Goal: Task Accomplishment & Management: Manage account settings

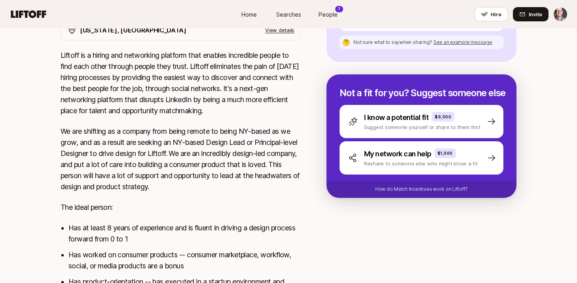
scroll to position [243, 0]
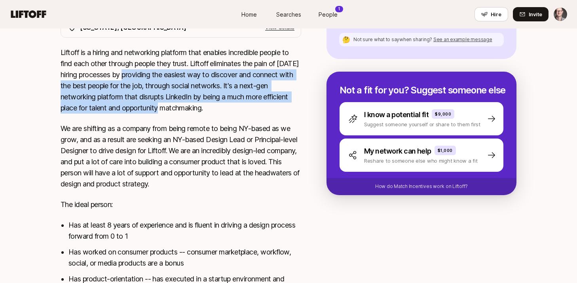
drag, startPoint x: 145, startPoint y: 72, endPoint x: 184, endPoint y: 103, distance: 49.3
click at [184, 103] on p "Liftoff is a hiring and networking platform that enables incredible people to f…" at bounding box center [181, 80] width 241 height 66
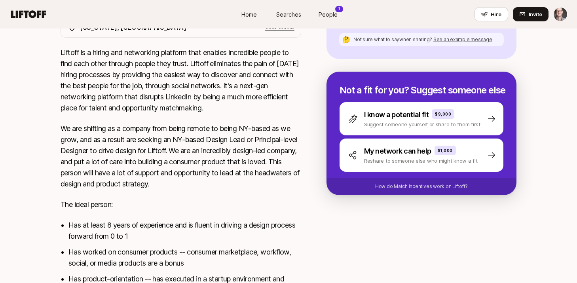
click at [190, 130] on p "We are shifting as a company from being remote to being NY-based as we grow, an…" at bounding box center [181, 156] width 241 height 66
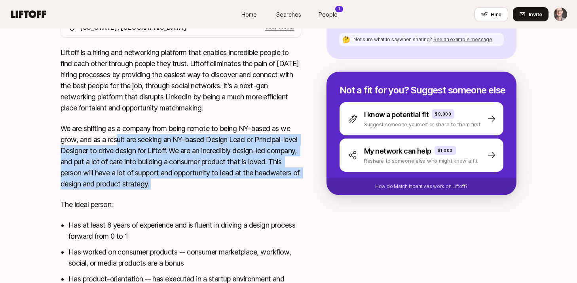
drag, startPoint x: 132, startPoint y: 161, endPoint x: 205, endPoint y: 193, distance: 79.8
click at [205, 193] on div "Liftoff is a hiring and networking platform that enables incredible people to f…" at bounding box center [181, 203] width 241 height 312
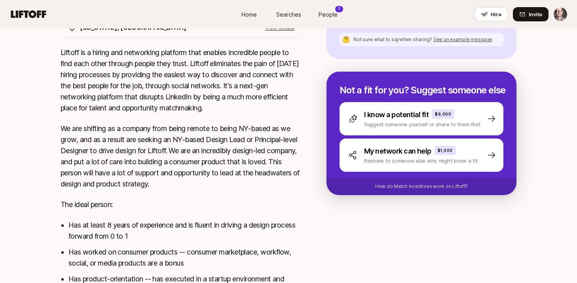
click at [205, 193] on div "Liftoff is a hiring and networking platform that enables incredible people to f…" at bounding box center [181, 203] width 241 height 312
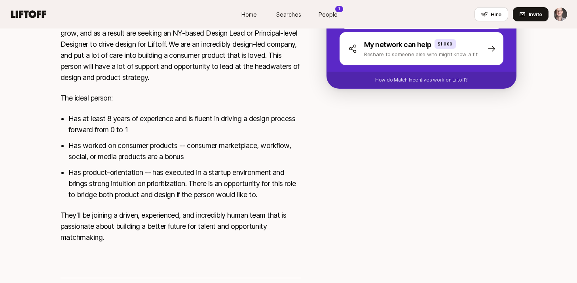
scroll to position [353, 0]
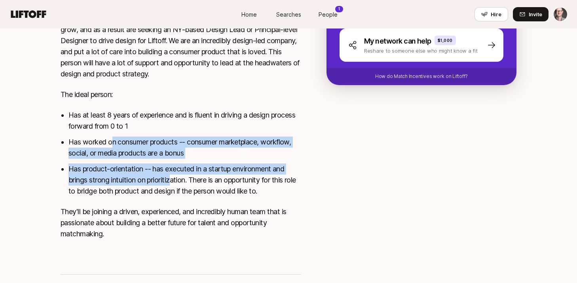
drag, startPoint x: 110, startPoint y: 137, endPoint x: 174, endPoint y: 173, distance: 73.0
click at [174, 173] on ul "Has at least 8 years of experience and is fluent in driving a design process fo…" at bounding box center [184, 153] width 233 height 87
click at [174, 173] on li "Has product-orientation -- has executed in a startup environment and brings str…" at bounding box center [184, 179] width 233 height 33
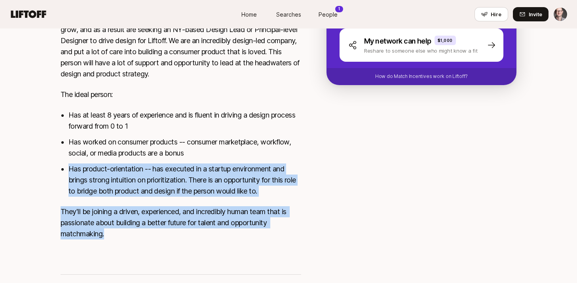
drag, startPoint x: 120, startPoint y: 163, endPoint x: 236, endPoint y: 232, distance: 134.8
click at [238, 233] on div "Liftoff is a hiring and networking platform that enables incredible people to f…" at bounding box center [181, 93] width 241 height 312
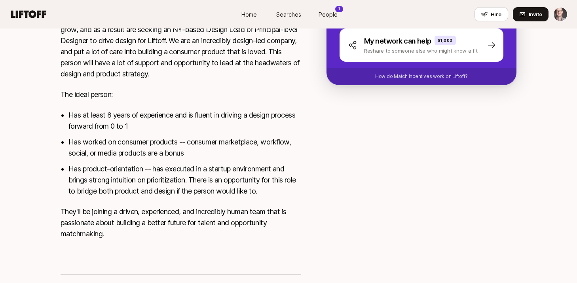
click at [233, 229] on p "They'll be joining a driven, experienced, and incredibly human team that is pas…" at bounding box center [181, 222] width 241 height 33
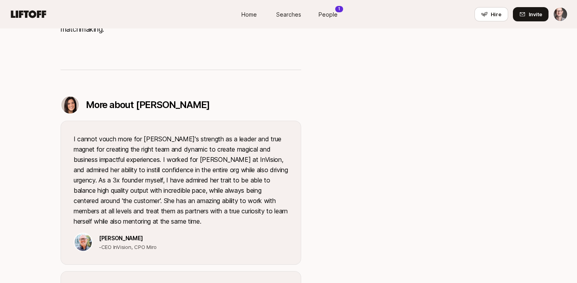
scroll to position [584, 0]
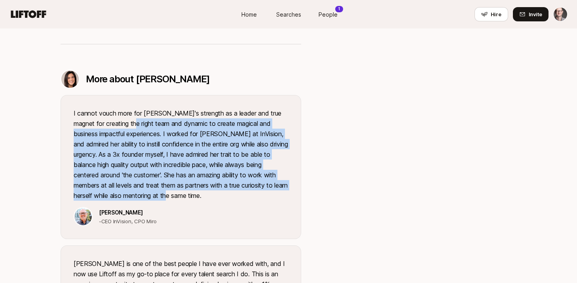
drag, startPoint x: 120, startPoint y: 124, endPoint x: 197, endPoint y: 197, distance: 105.5
click at [197, 197] on p "I cannot vouch more for Eleanor's strength as a leader and true magnet for crea…" at bounding box center [181, 154] width 214 height 93
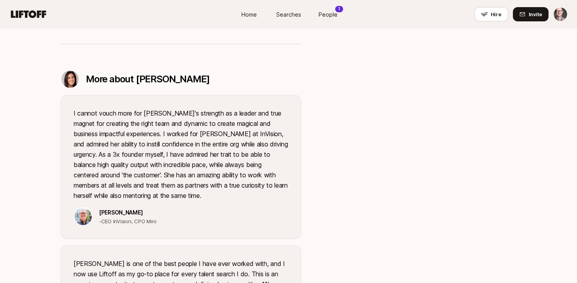
click at [175, 180] on p "I cannot vouch more for Eleanor's strength as a leader and true magnet for crea…" at bounding box center [181, 154] width 214 height 93
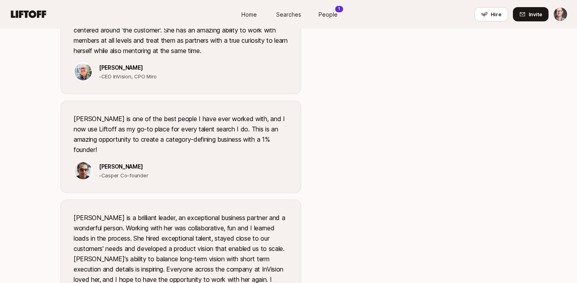
scroll to position [794, 0]
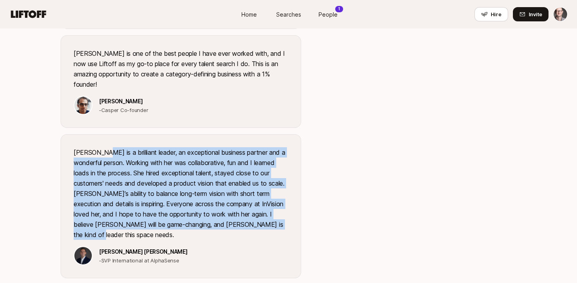
drag, startPoint x: 114, startPoint y: 147, endPoint x: 221, endPoint y: 222, distance: 130.9
click at [221, 222] on p "Eleanor is a brilliant leader, an exceptional business partner and a wonderful …" at bounding box center [181, 193] width 214 height 93
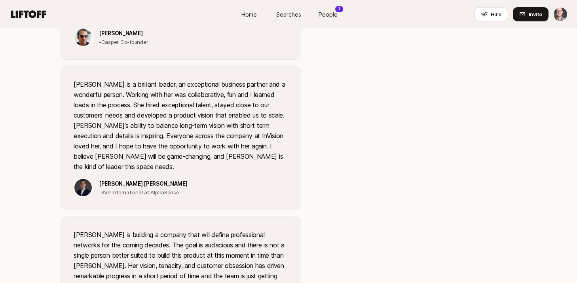
scroll to position [1011, 0]
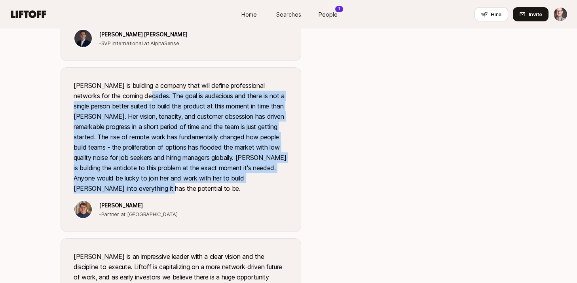
drag, startPoint x: 141, startPoint y: 101, endPoint x: 162, endPoint y: 176, distance: 78.1
click at [162, 176] on p "Eleanor is building a company that will define professional networks for the co…" at bounding box center [181, 136] width 214 height 113
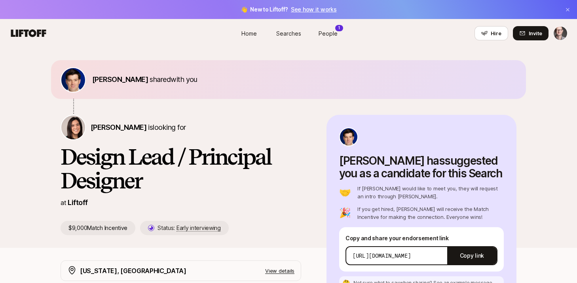
scroll to position [0, 0]
click at [332, 27] on link "People 1" at bounding box center [328, 33] width 40 height 15
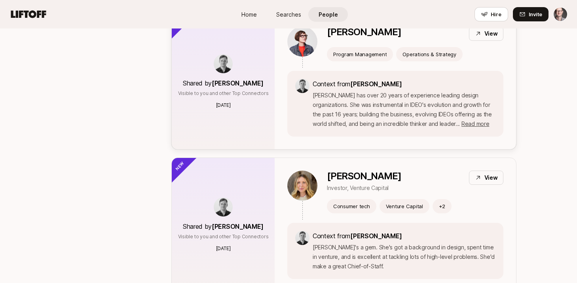
scroll to position [180, 0]
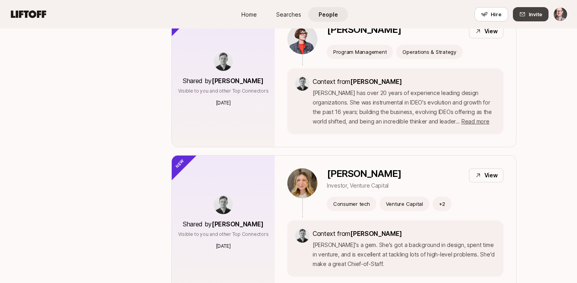
click at [530, 12] on span "Invite" at bounding box center [535, 14] width 13 height 8
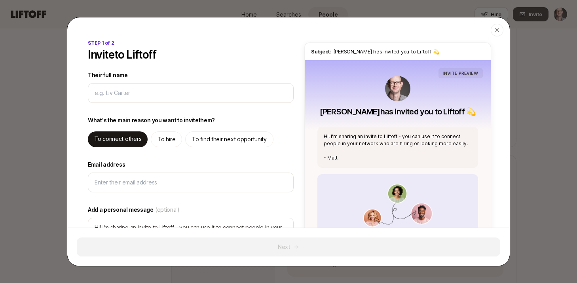
type textarea "x"
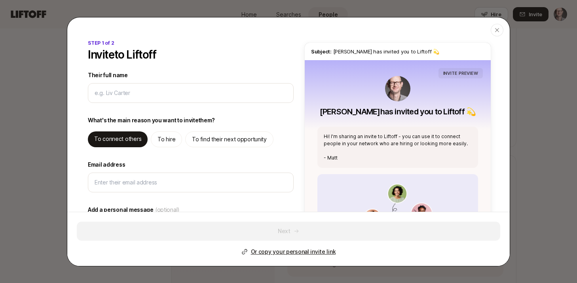
type input "c"
type textarea "x"
type input "ch"
type textarea "x"
type input "chr"
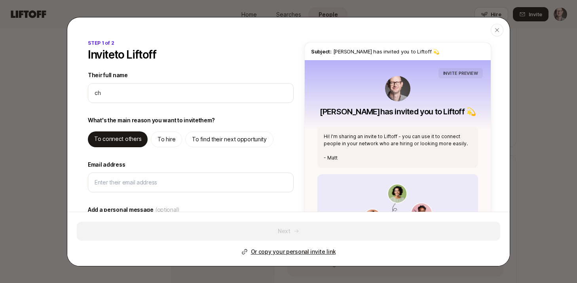
type textarea "x"
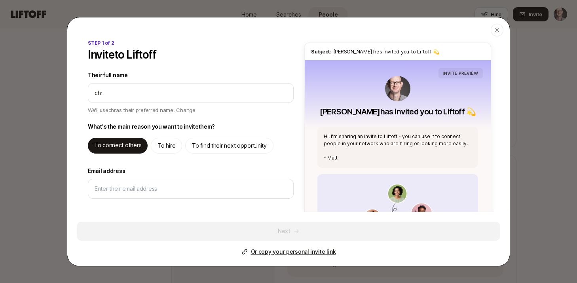
type input "chri"
type textarea "x"
type input "chris"
type textarea "x"
type input "christ"
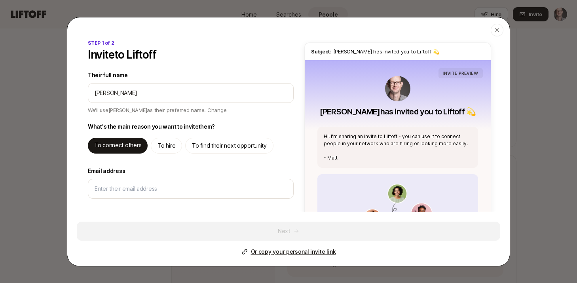
type textarea "x"
type input "christo"
type textarea "x"
type input "christos"
type textarea "x"
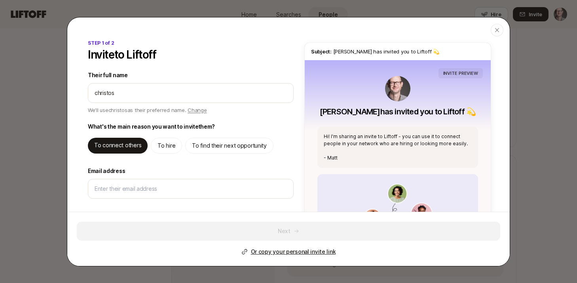
type input "christos"
type textarea "x"
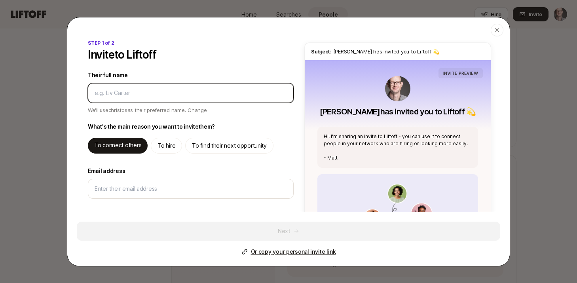
type textarea "x"
type input "[PERSON_NAME]"
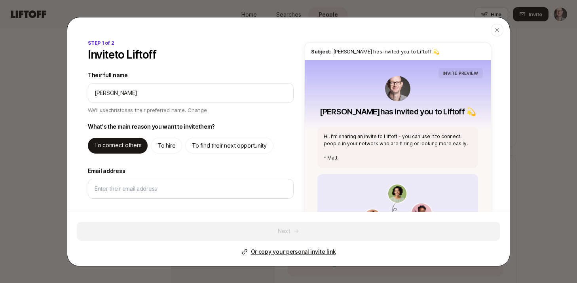
type textarea "x"
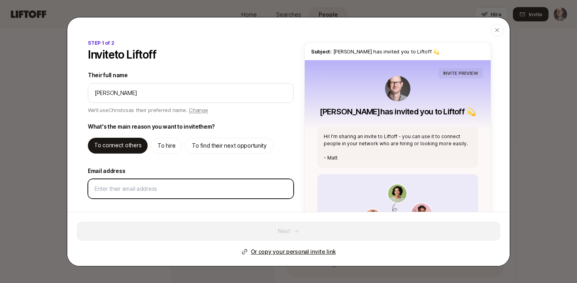
type input "christos.apartoglou@gmail.com"
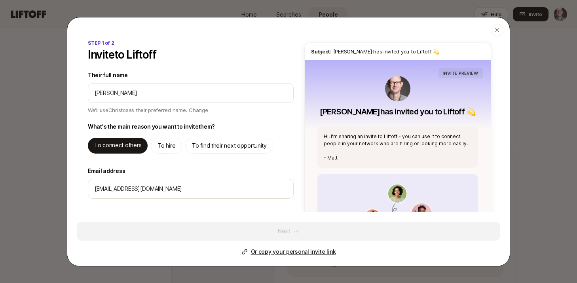
type textarea "x"
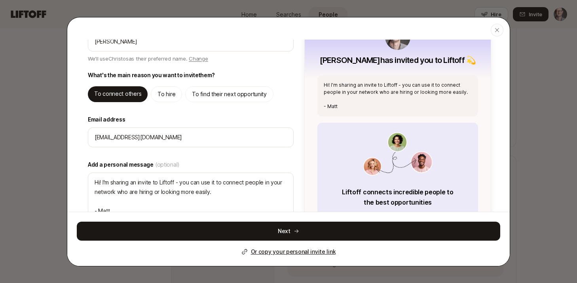
scroll to position [53, 0]
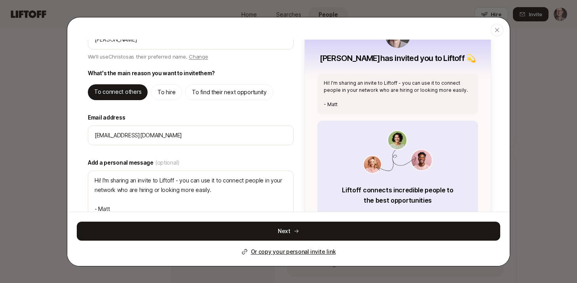
type textarea "Hi Christos! I'm sharing an invite to Liftoff - you can use it to connect peopl…"
type textarea "x"
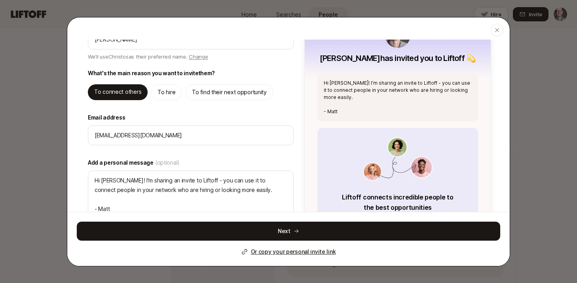
click at [212, 94] on p "To find their next opportunity" at bounding box center [229, 91] width 75 height 9
type textarea "Hi Christos! I'm sharing an invite to Liftoff - you can use it to find high qua…"
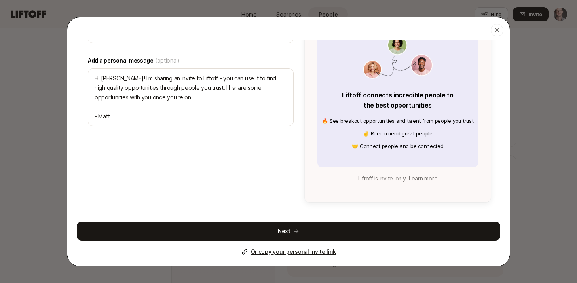
scroll to position [156, 0]
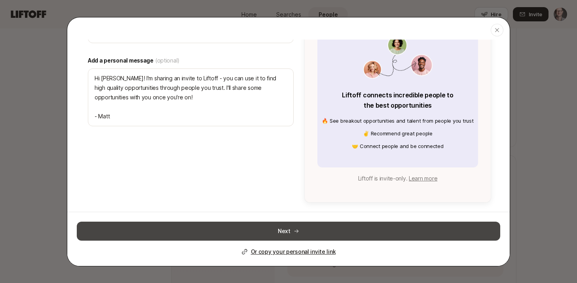
click at [286, 231] on button "Next" at bounding box center [288, 231] width 423 height 19
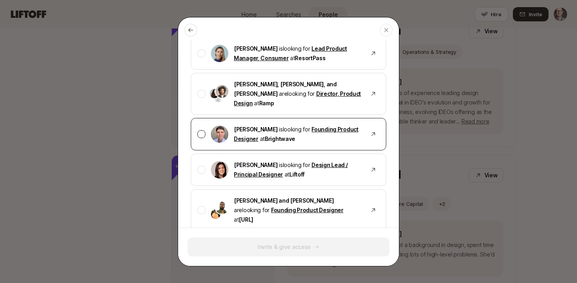
scroll to position [73, 0]
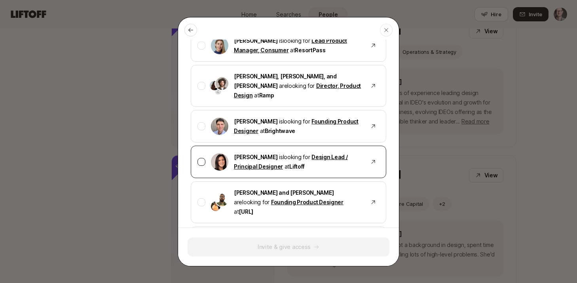
click at [324, 154] on link "Design Lead / Principal Designer" at bounding box center [291, 162] width 114 height 16
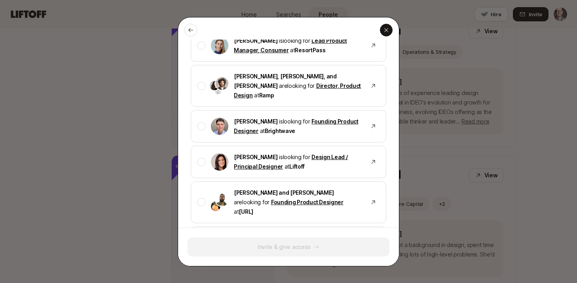
click at [386, 30] on icon "button" at bounding box center [386, 30] width 4 height 4
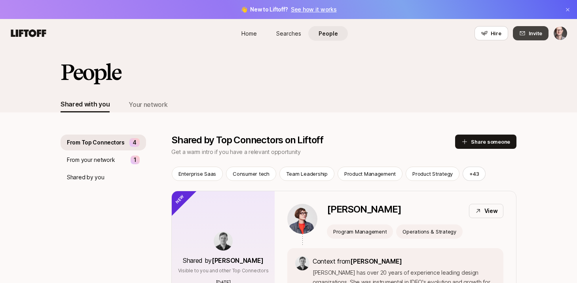
scroll to position [0, 0]
click at [524, 31] on icon at bounding box center [522, 33] width 6 height 6
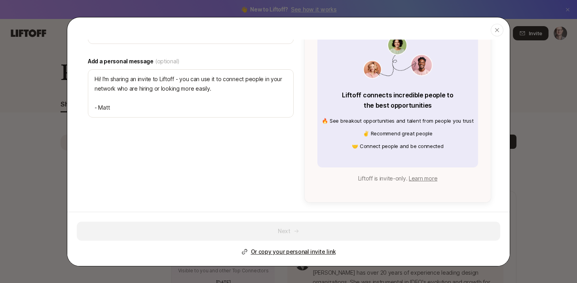
scroll to position [148, 0]
type textarea "x"
click at [305, 250] on p "Or copy your personal invite link" at bounding box center [293, 251] width 85 height 9
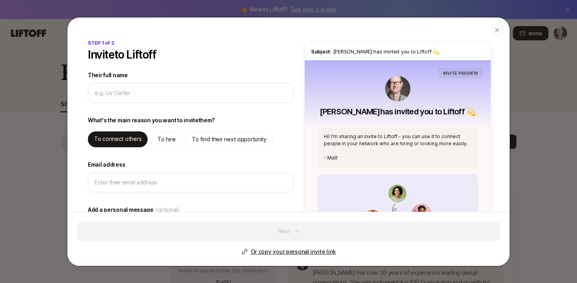
scroll to position [0, 0]
click at [496, 29] on icon "button" at bounding box center [497, 30] width 6 height 6
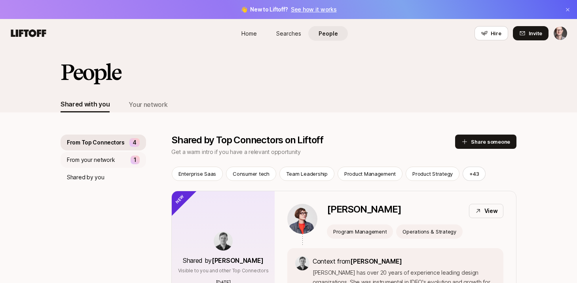
click at [111, 161] on p "From your network" at bounding box center [91, 159] width 48 height 9
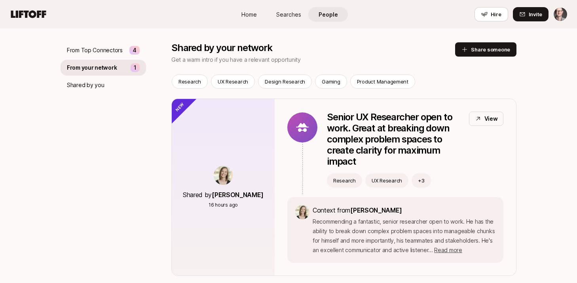
scroll to position [93, 0]
click at [228, 175] on img at bounding box center [223, 174] width 19 height 19
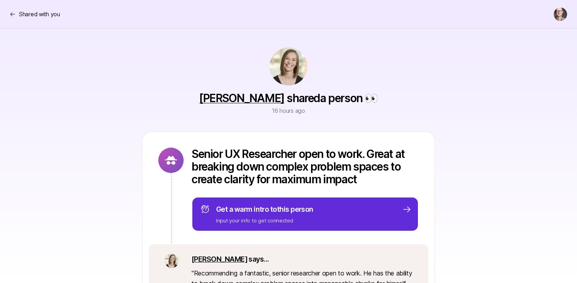
click at [248, 100] on link "[PERSON_NAME]" at bounding box center [241, 97] width 85 height 13
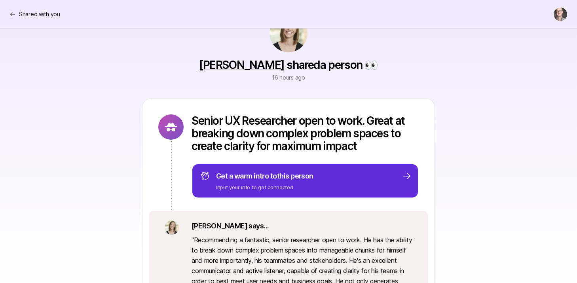
scroll to position [18, 0]
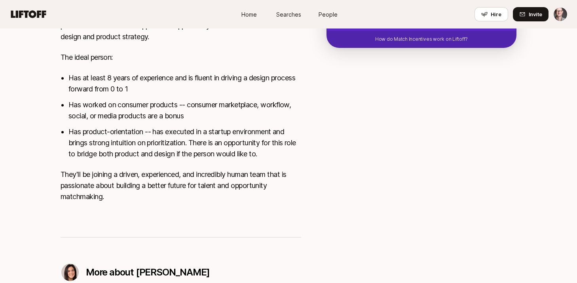
scroll to position [392, 0]
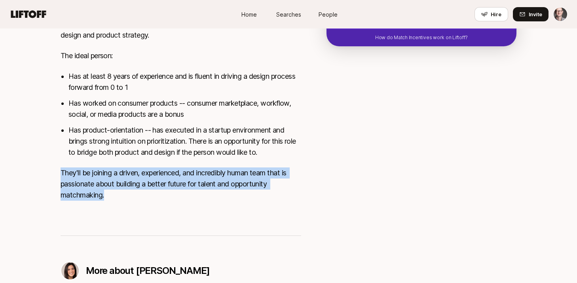
drag, startPoint x: 126, startPoint y: 167, endPoint x: 167, endPoint y: 190, distance: 47.1
click at [167, 190] on div "Liftoff is a hiring and networking platform that enables incredible people to f…" at bounding box center [181, 54] width 241 height 312
click at [167, 190] on p "They'll be joining a driven, experienced, and incredibly human team that is pas…" at bounding box center [181, 183] width 241 height 33
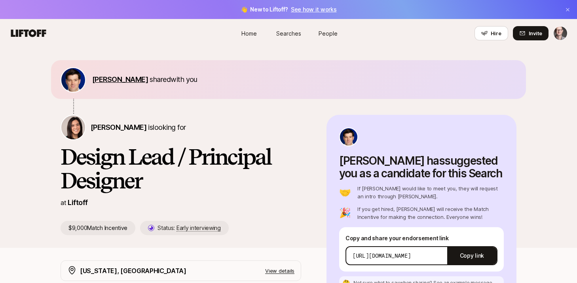
scroll to position [0, 0]
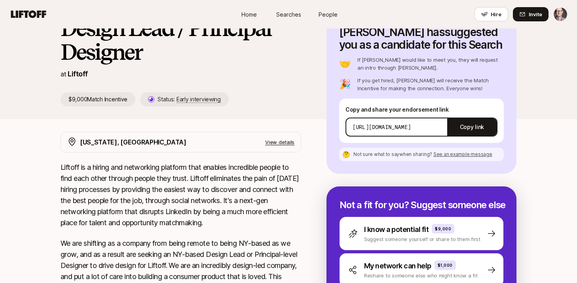
scroll to position [129, 0]
click at [470, 154] on span "See an example message" at bounding box center [462, 154] width 59 height 6
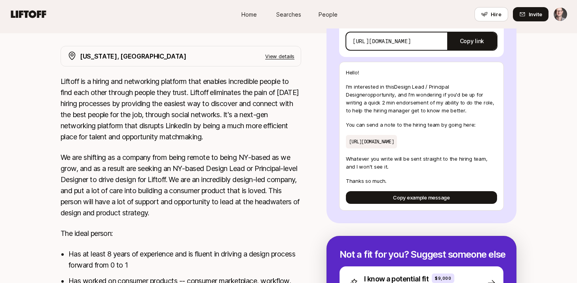
scroll to position [215, 0]
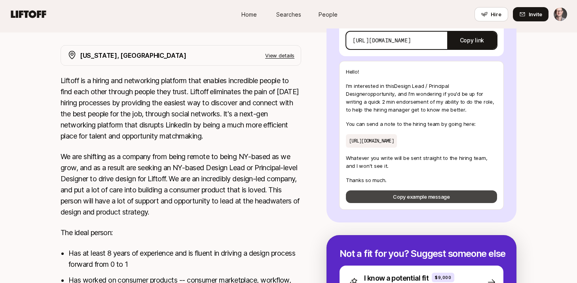
click at [427, 203] on button "Copy example message" at bounding box center [421, 196] width 151 height 13
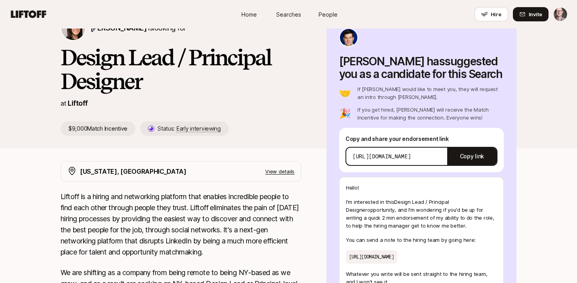
scroll to position [99, 0]
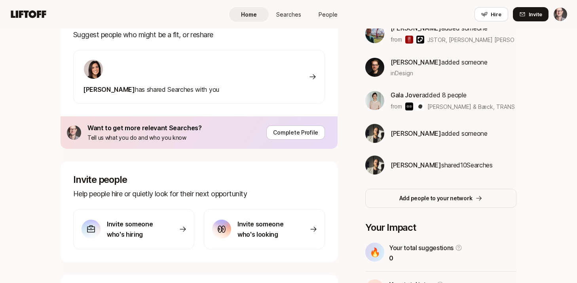
scroll to position [150, 0]
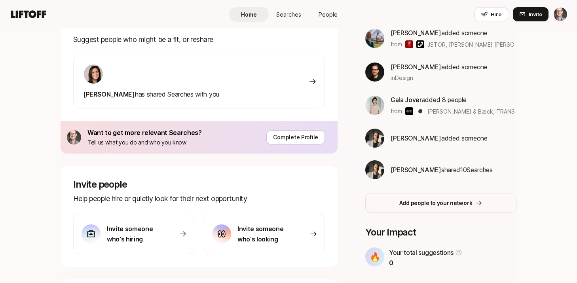
click at [187, 80] on div at bounding box center [151, 74] width 136 height 21
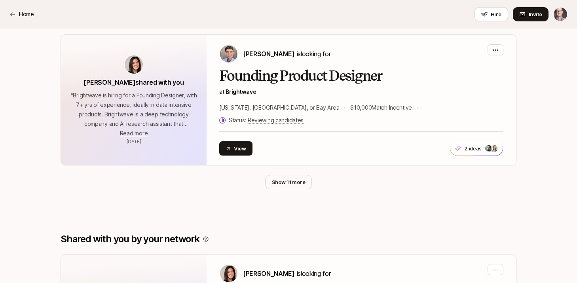
scroll to position [496, 0]
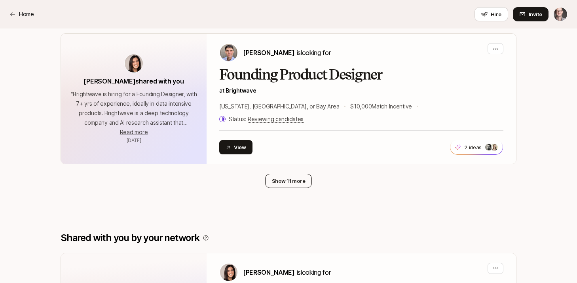
click at [299, 174] on button "Show 11 more" at bounding box center [288, 181] width 47 height 14
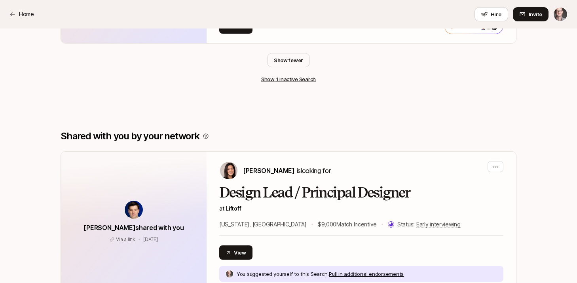
scroll to position [1892, 0]
click at [362, 269] on p "Pull in additional endorsements" at bounding box center [366, 273] width 75 height 8
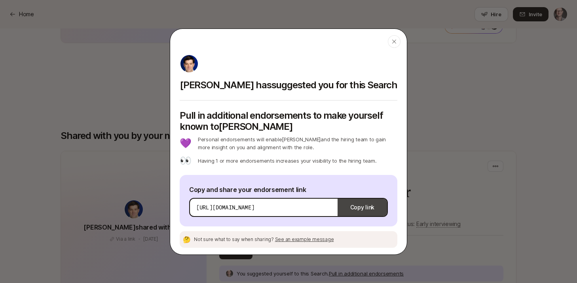
click at [362, 207] on button "Copy link" at bounding box center [362, 207] width 49 height 22
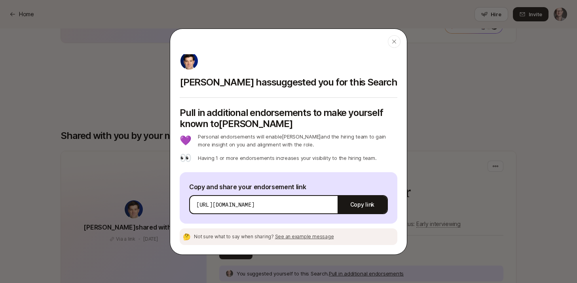
scroll to position [3, 0]
click at [312, 237] on span "See an example message" at bounding box center [304, 236] width 59 height 6
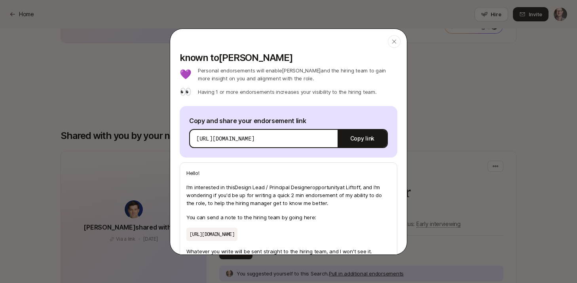
scroll to position [90, 0]
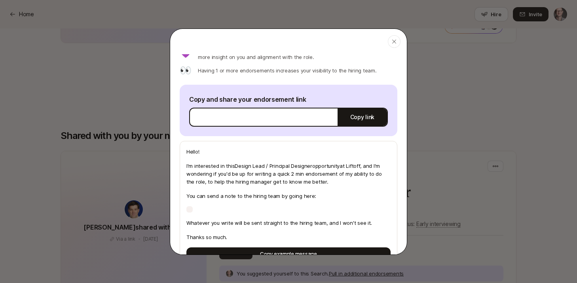
click at [438, 184] on div at bounding box center [288, 141] width 577 height 283
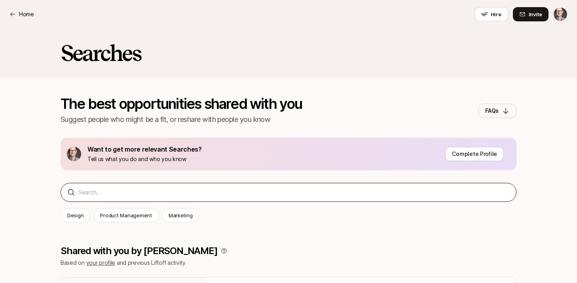
scroll to position [0, 0]
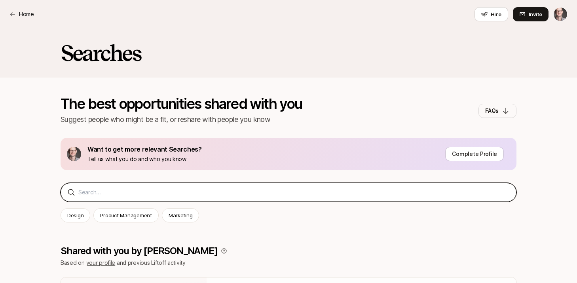
click at [112, 191] on input at bounding box center [293, 192] width 431 height 9
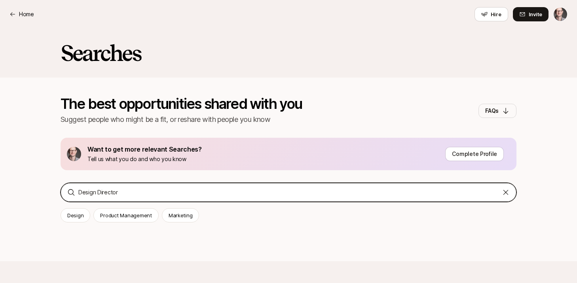
type input "Design Director"
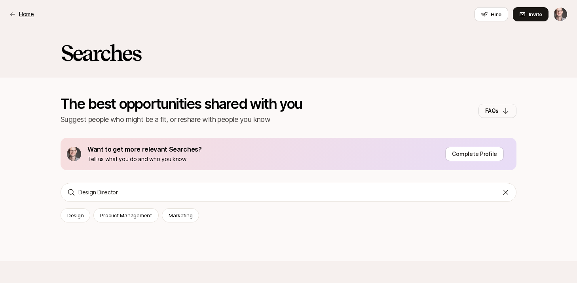
click at [26, 13] on p "Home" at bounding box center [26, 13] width 15 height 9
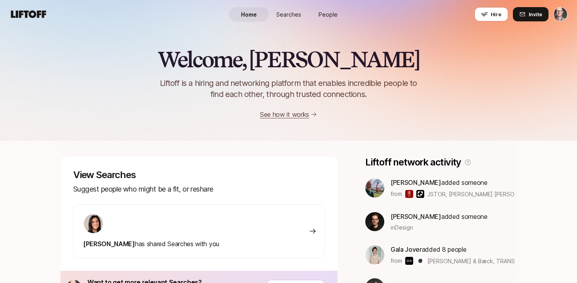
click at [279, 112] on link "See how it works" at bounding box center [284, 114] width 49 height 8
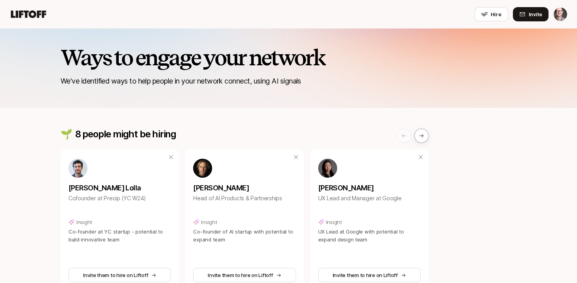
scroll to position [269, 0]
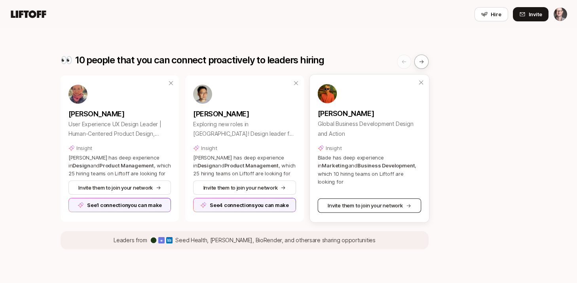
click at [385, 206] on button "Invite them to join your network" at bounding box center [369, 205] width 104 height 14
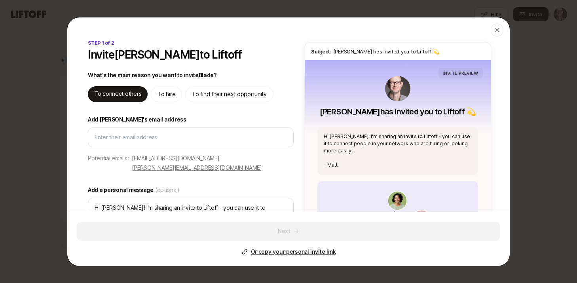
click at [216, 93] on p "To find their next opportunity" at bounding box center [229, 93] width 75 height 9
type textarea "x"
type textarea "Hi [PERSON_NAME]! I'm sharing an invite to Liftoff - you can use it to find hig…"
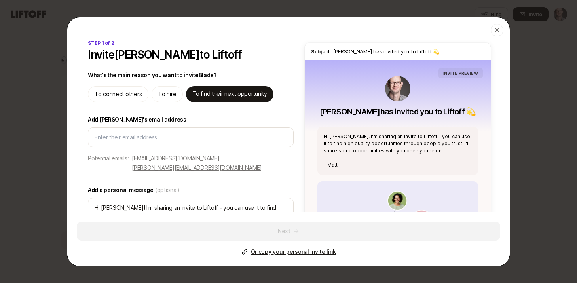
click at [306, 251] on p "Or copy your personal invite link" at bounding box center [293, 251] width 85 height 9
click at [201, 158] on p "[EMAIL_ADDRESS][DOMAIN_NAME]" at bounding box center [175, 158] width 87 height 9
type textarea "x"
type input "[EMAIL_ADDRESS][DOMAIN_NAME]"
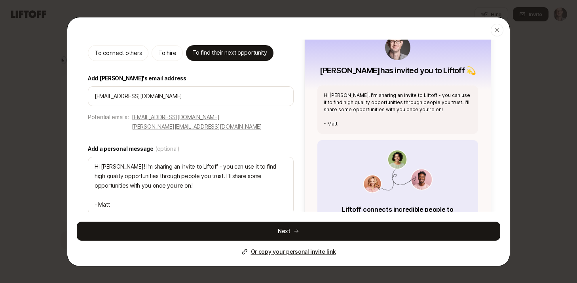
scroll to position [47, 0]
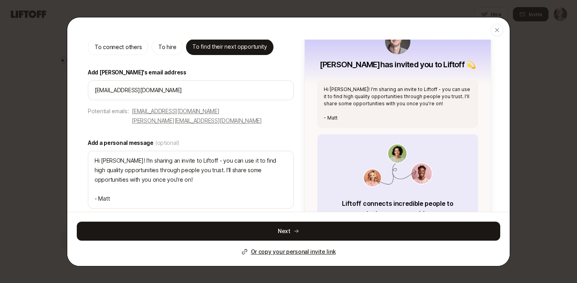
click at [290, 234] on button "Next" at bounding box center [288, 231] width 423 height 19
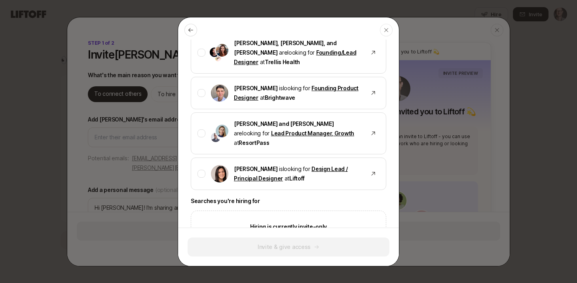
scroll to position [474, 0]
click at [385, 28] on icon "button" at bounding box center [386, 30] width 6 height 6
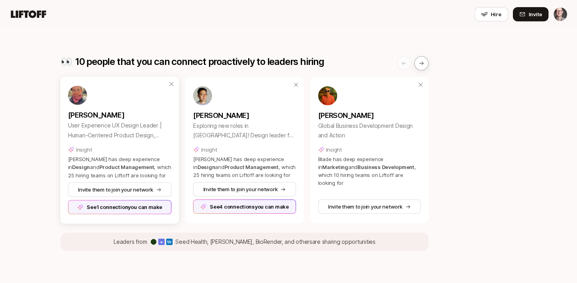
scroll to position [268, 0]
click at [106, 206] on div "See 1 connection you can make" at bounding box center [120, 206] width 104 height 14
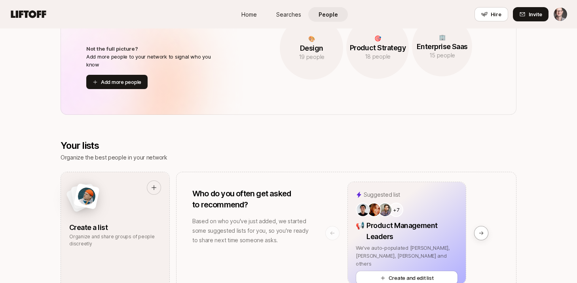
scroll to position [555, 0]
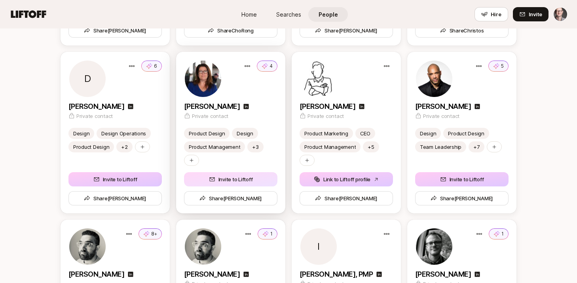
scroll to position [1388, 0]
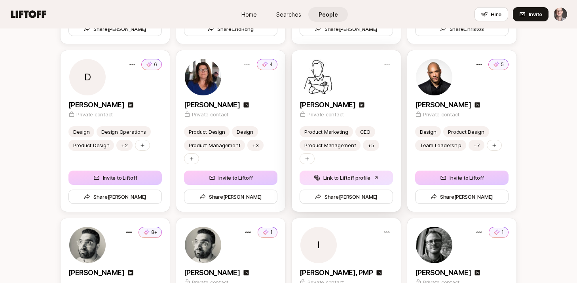
click at [351, 176] on button "Link to Liftoff profile" at bounding box center [346, 178] width 93 height 14
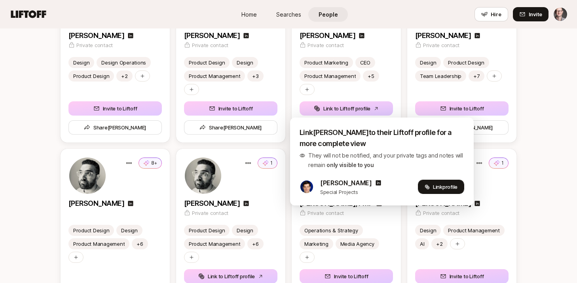
scroll to position [1458, 0]
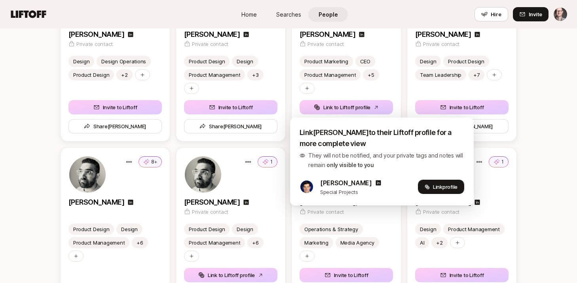
click at [434, 187] on span "Link profile" at bounding box center [445, 187] width 25 height 8
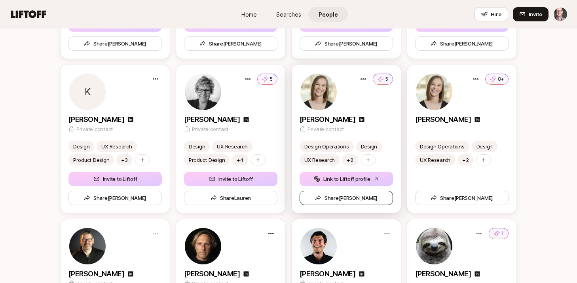
scroll to position [2073, 0]
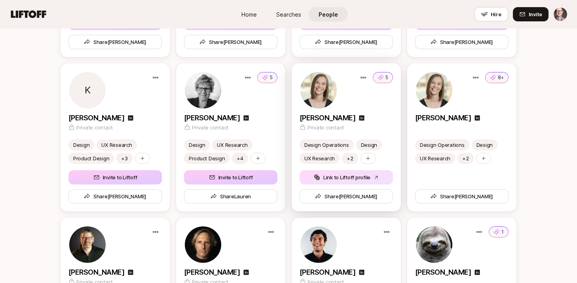
click at [351, 176] on button "Link to Liftoff profile" at bounding box center [346, 177] width 93 height 14
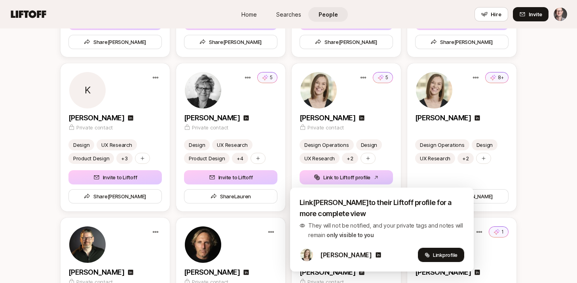
click at [433, 254] on span "Link profile" at bounding box center [445, 255] width 25 height 8
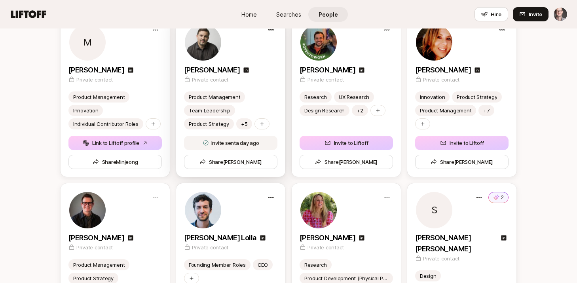
scroll to position [2444, 0]
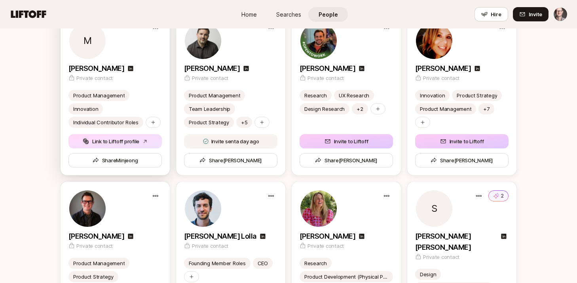
click at [107, 140] on button "Link to Liftoff profile" at bounding box center [114, 141] width 93 height 14
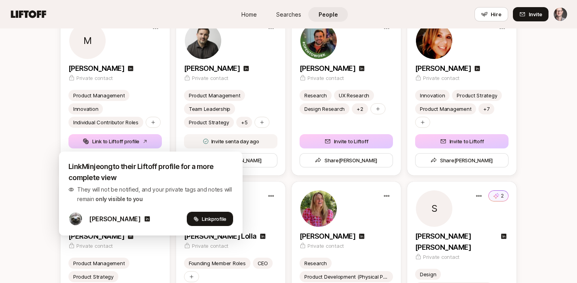
click at [210, 222] on span "Link profile" at bounding box center [214, 219] width 25 height 8
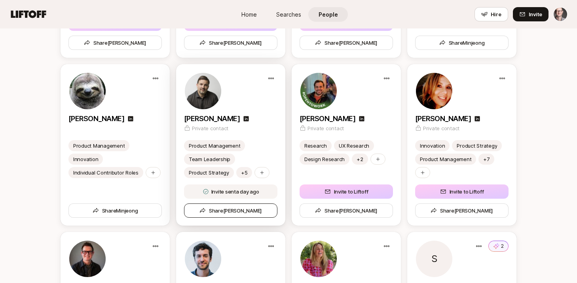
scroll to position [2396, 0]
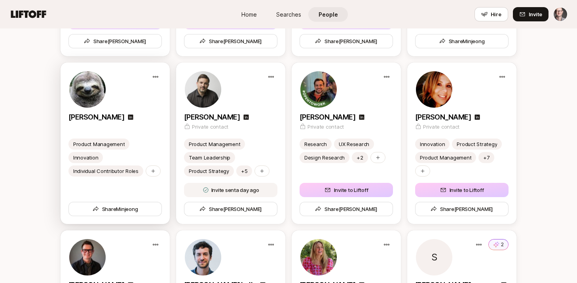
click at [77, 94] on img at bounding box center [87, 89] width 36 height 36
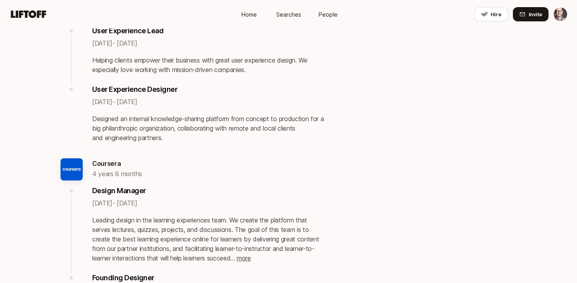
scroll to position [455, 0]
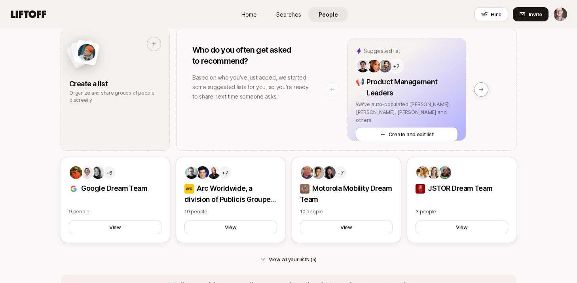
scroll to position [722, 0]
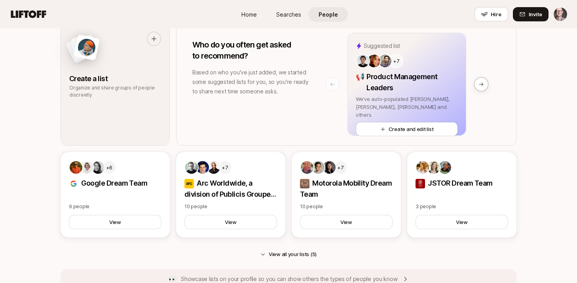
click at [298, 253] on button "View all your lists (5)" at bounding box center [288, 254] width 69 height 14
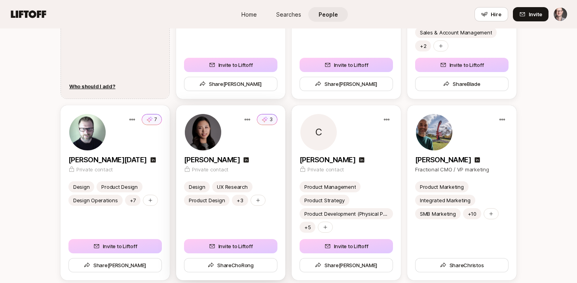
scroll to position [1260, 0]
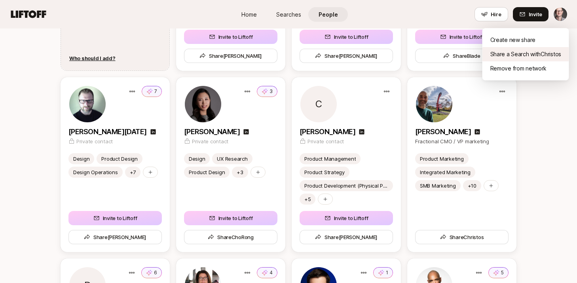
click at [514, 52] on div "Share a Search with Christos" at bounding box center [525, 54] width 87 height 14
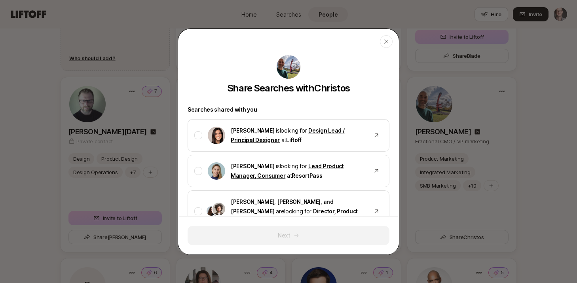
scroll to position [0, 0]
click at [389, 43] on icon "button" at bounding box center [386, 41] width 6 height 6
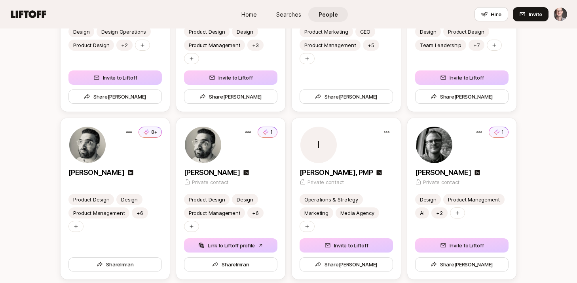
scroll to position [1592, 0]
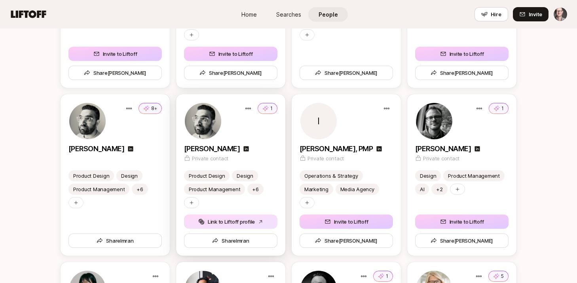
click at [239, 219] on button "Link to Liftoff profile" at bounding box center [230, 221] width 93 height 14
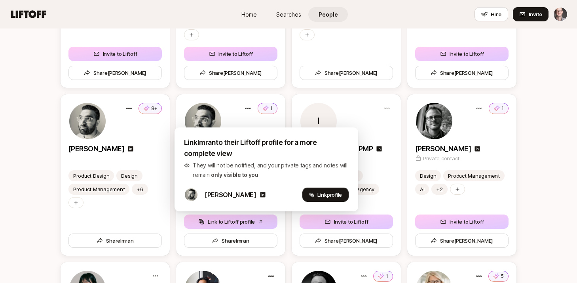
click at [333, 193] on span "profile" at bounding box center [334, 195] width 15 height 6
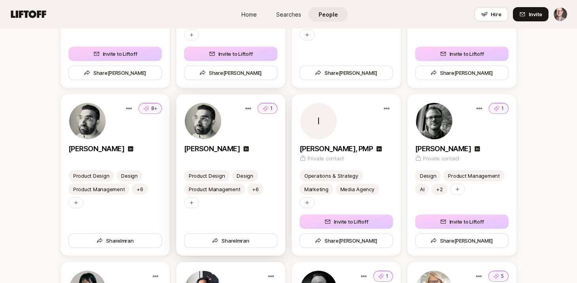
click at [214, 148] on p "[PERSON_NAME]" at bounding box center [212, 148] width 56 height 11
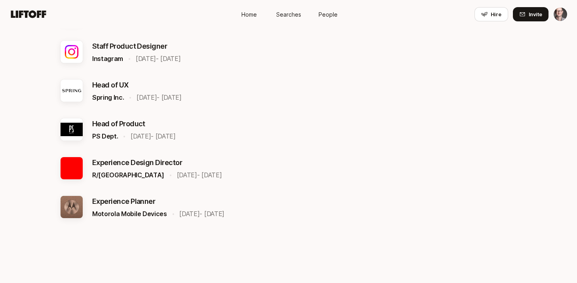
scroll to position [310, 0]
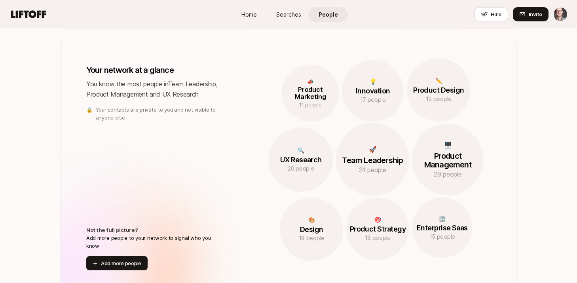
scroll to position [429, 0]
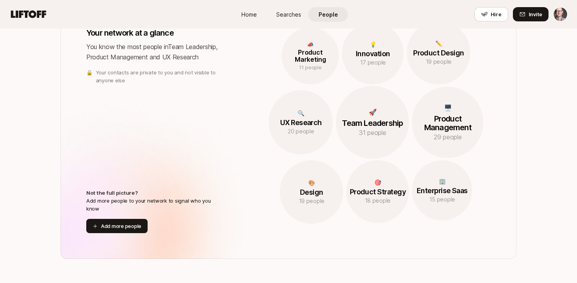
click at [311, 55] on p "Product Marketing" at bounding box center [310, 56] width 57 height 14
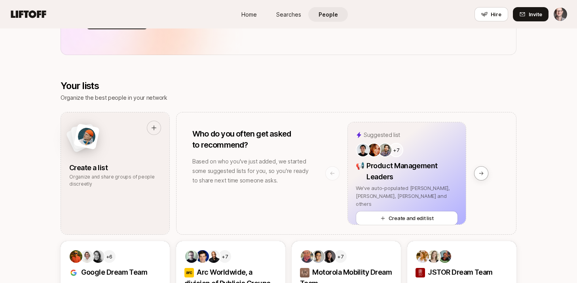
scroll to position [673, 0]
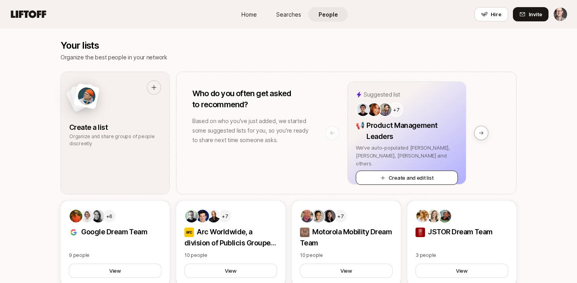
click at [411, 171] on button "Create and edit list" at bounding box center [407, 178] width 102 height 14
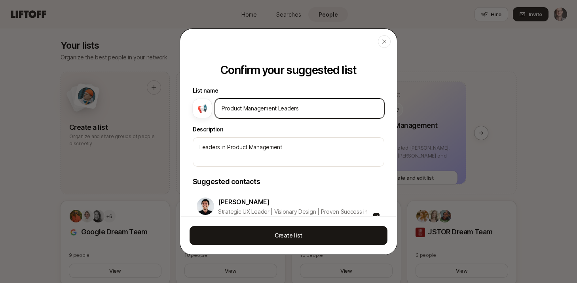
click at [261, 104] on input "Product Management Leaders" at bounding box center [300, 108] width 156 height 9
type input "A"
type textarea "x"
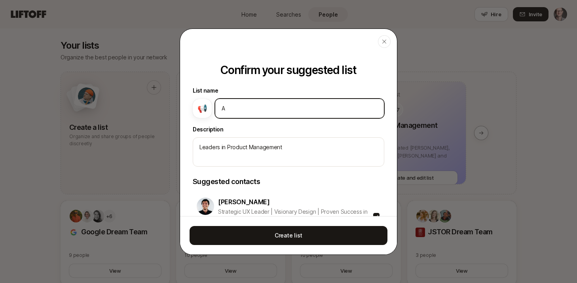
type input "Am"
type textarea "x"
type input "Ama"
type textarea "x"
type input "Amaz"
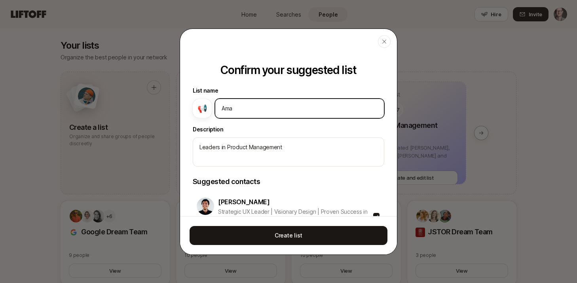
type textarea "x"
type input "Amazi"
type textarea "x"
type input "Amazin"
type textarea "x"
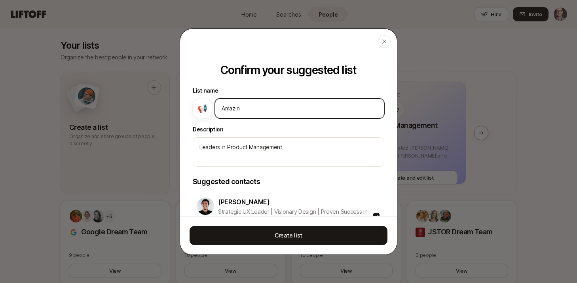
type input "Amazing"
type textarea "x"
type input "Amazing"
type textarea "x"
type input "Amazing D"
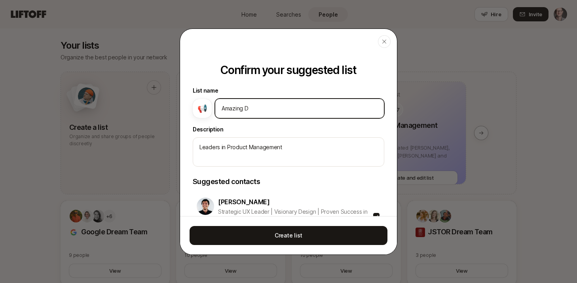
type textarea "x"
type input "Amazing De"
type textarea "x"
type input "Amazing Des"
type textarea "x"
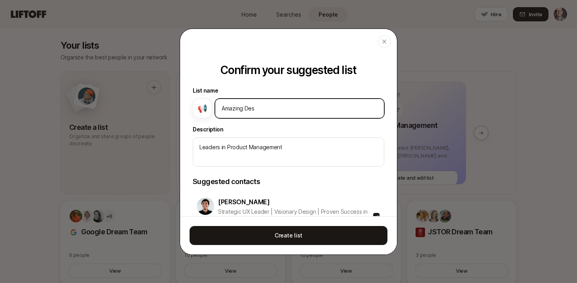
type input "Amazing Desi"
type textarea "x"
type input "Amazing Desig"
type textarea "x"
type input "Amazing Design"
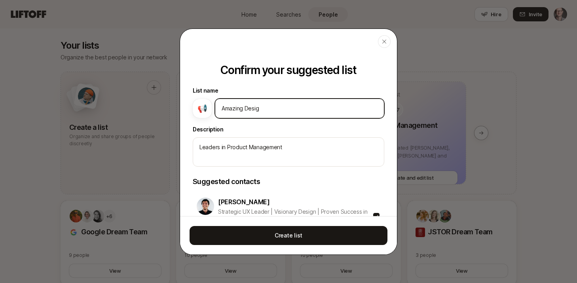
type textarea "x"
type input "Amazing Designe"
type textarea "x"
type input "Amazing Designer"
type textarea "x"
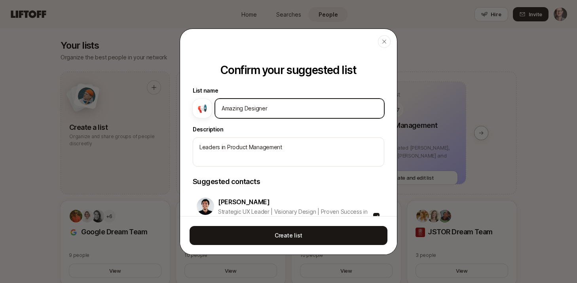
type input "Amazing Designe"
type textarea "x"
type input "Amazing Design"
type textarea "x"
type input "Amazing Desig"
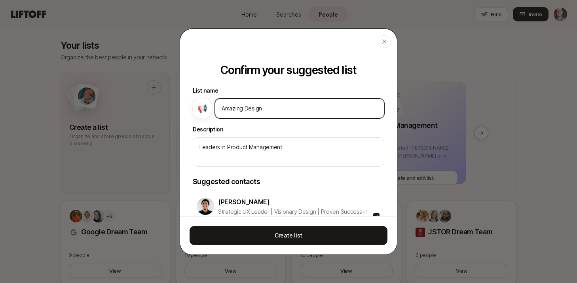
type textarea "x"
type input "Amazing Desi"
type textarea "x"
type input "Amazing Des"
type textarea "x"
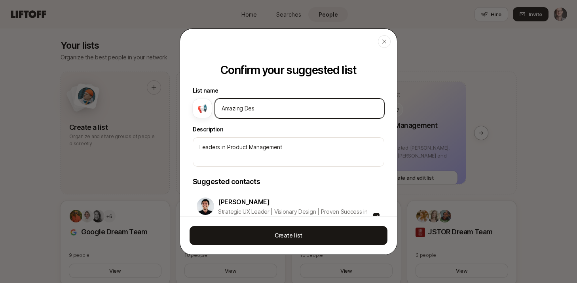
type input "Amazing De"
type textarea "x"
type input "Amazing D"
type textarea "x"
type input "Amazing"
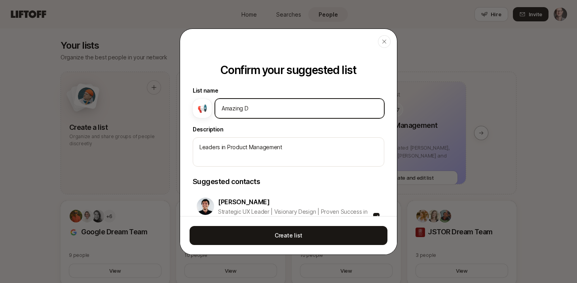
type textarea "x"
type input "Amazing P"
type textarea "x"
type input "Amazing Pr"
type textarea "x"
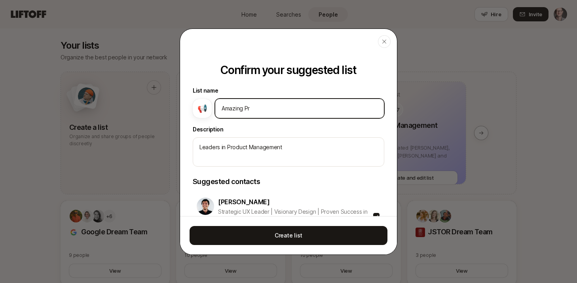
type input "Amazing Pro"
type textarea "x"
type input "Amazing Prod"
type textarea "x"
type input "Amazing Produ"
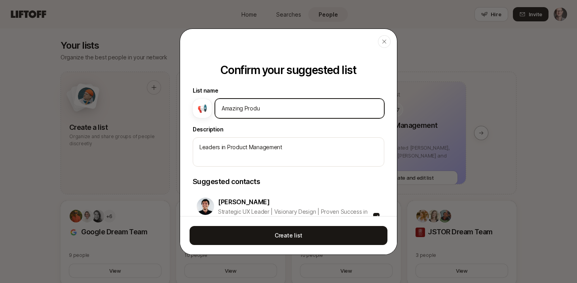
type textarea "x"
type input "Amazing Produt"
type textarea "x"
type input "Amazing Produt"
type textarea "x"
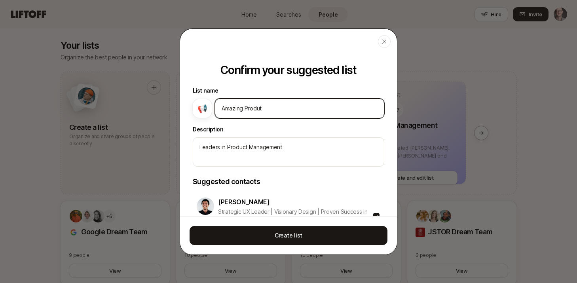
type input "Amazing Produt"
type textarea "x"
type input "Amazing Produ"
type textarea "x"
type input "Amazing Prod"
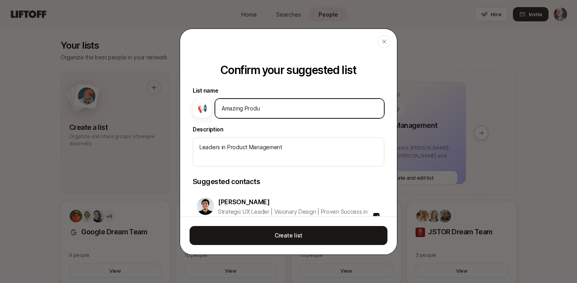
type textarea "x"
type input "Amazing Produ"
type textarea "x"
type input "Amazing Produc"
type textarea "x"
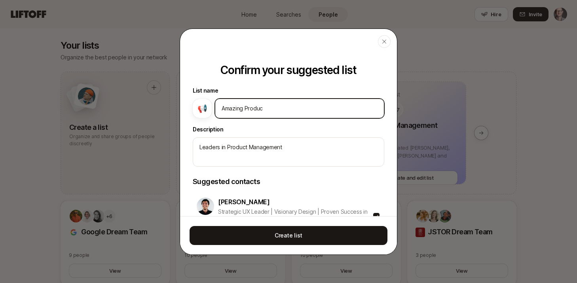
type input "Amazing Product"
type textarea "x"
type input "Amazing Product"
type textarea "x"
type input "Amazing Product D"
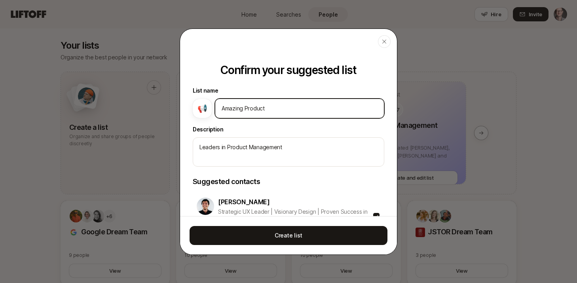
type textarea "x"
type input "Amazing Product De"
type textarea "x"
type input "Amazing Product Des"
type textarea "x"
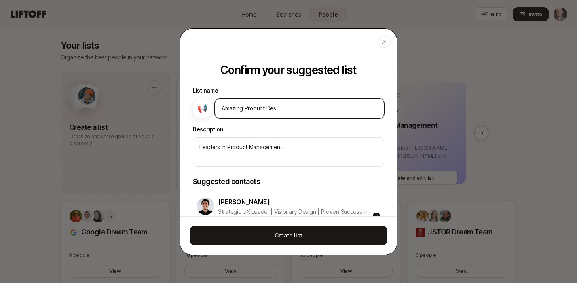
type input "Amazing Product Desg"
type textarea "x"
type input "Amazing Product Des"
type textarea "x"
type input "Amazing Product Desi"
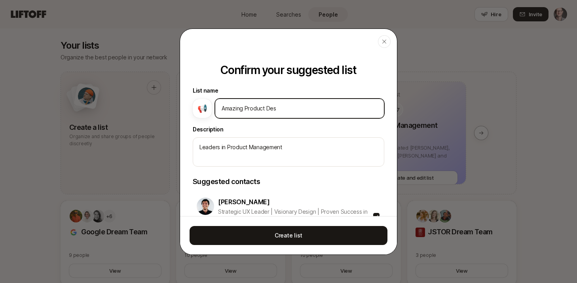
type textarea "x"
type input "Amazing Product Desig"
type textarea "x"
type input "Amazing Product Design"
type textarea "x"
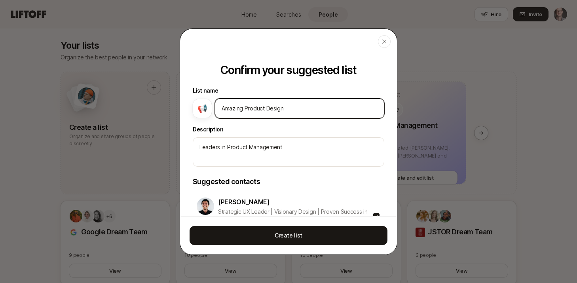
type input "Amazing Product Designe"
type textarea "x"
type input "Amazing Product Designer"
type textarea "x"
type input "Amazing Product Designers"
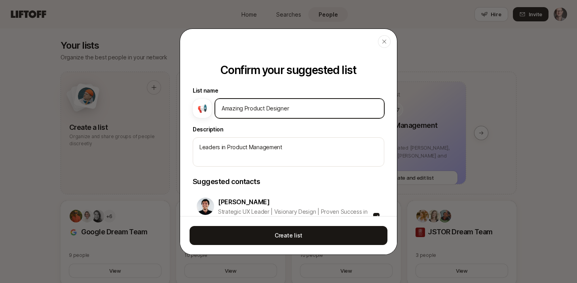
type textarea "x"
type input "Amazing Product Designers"
type textarea "x"
type input "Amazing Product Designers"
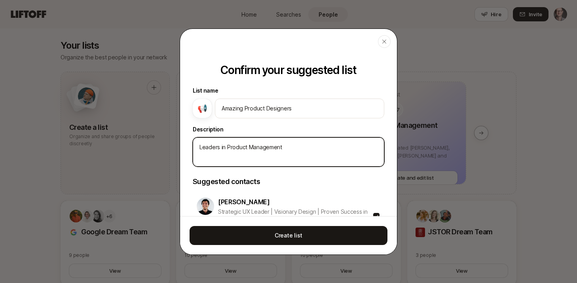
click at [274, 146] on textarea "Leaders in Product Management" at bounding box center [289, 151] width 192 height 29
type textarea "x"
type textarea "T"
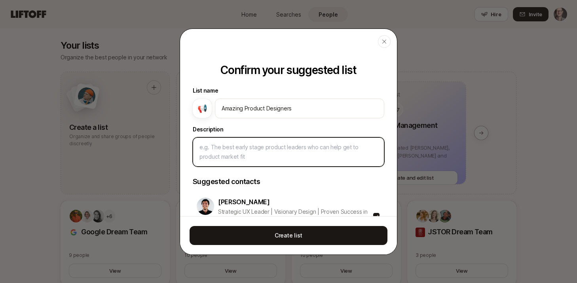
type textarea "x"
type textarea "Th"
type textarea "x"
type textarea "The"
type textarea "x"
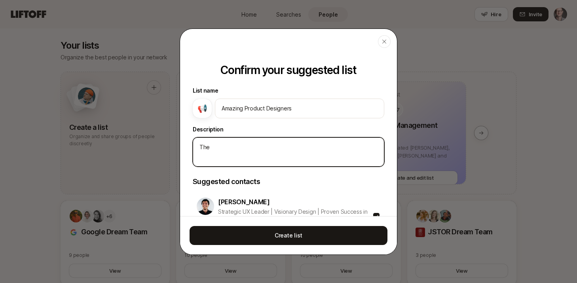
type textarea "They"
type textarea "x"
type textarea "They"
type textarea "x"
type textarea "They d"
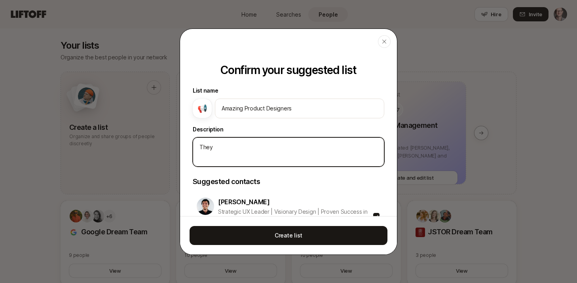
type textarea "x"
type textarea "They de"
type textarea "x"
type textarea "They des"
type textarea "x"
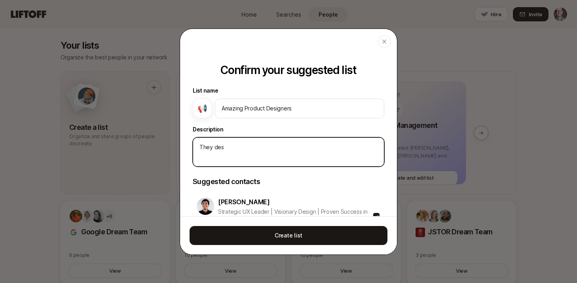
type textarea "They desi"
type textarea "x"
type textarea "They desig"
type textarea "x"
type textarea "They design"
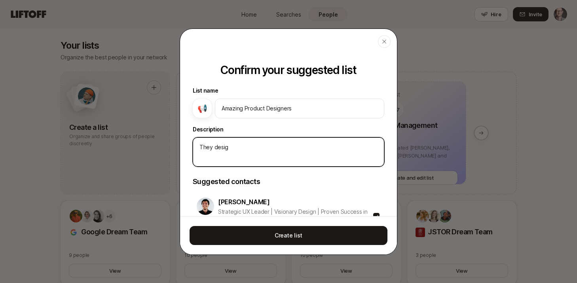
type textarea "x"
type textarea "They design,"
type textarea "x"
type textarea "They design,"
type textarea "x"
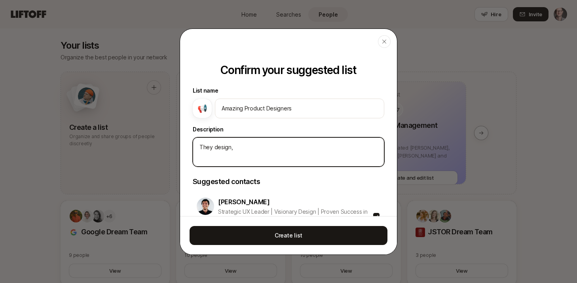
type textarea "They design, t"
type textarea "x"
type textarea "They design, th"
type textarea "x"
type textarea "They design, the"
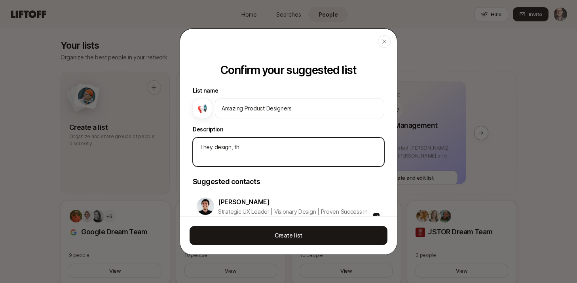
type textarea "x"
type textarea "They design, they"
type textarea "x"
type textarea "They design, they"
type textarea "x"
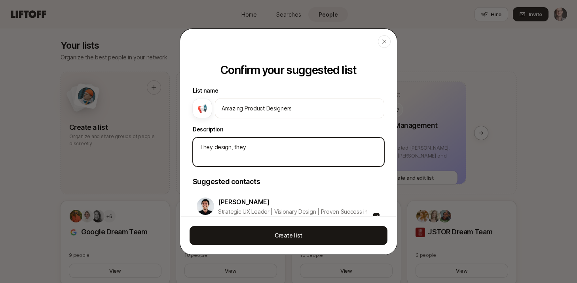
type textarea "They design, they"
type textarea "x"
type textarea "They design, the"
type textarea "x"
type textarea "They design, th"
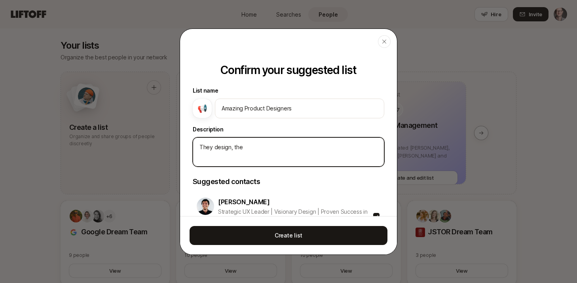
type textarea "x"
type textarea "They design, t"
type textarea "x"
type textarea "They design,"
type textarea "x"
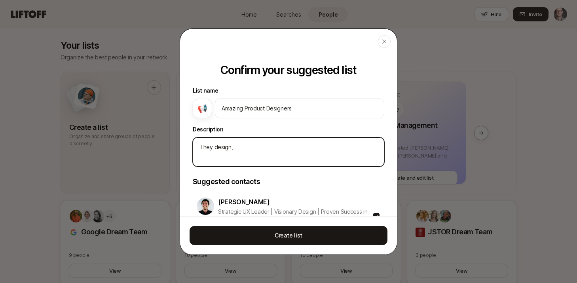
type textarea "They design,"
type textarea "x"
type textarea "They design"
type textarea "x"
type textarea "They desig"
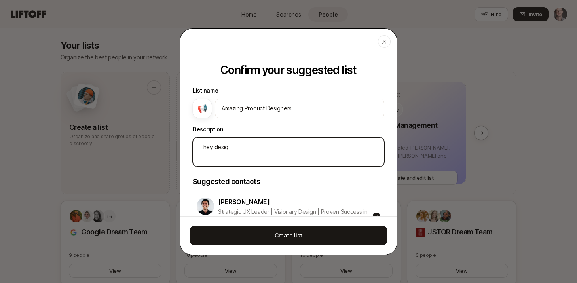
type textarea "x"
type textarea "They desi"
type textarea "x"
type textarea "They des"
type textarea "x"
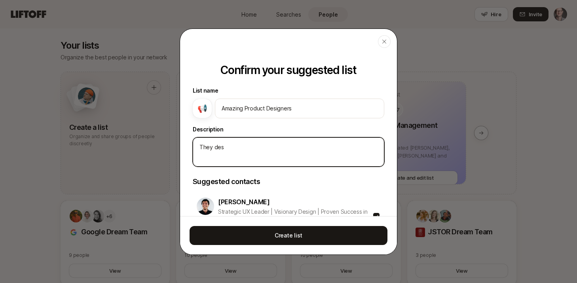
type textarea "They de"
type textarea "x"
type textarea "They d"
type textarea "x"
type textarea "They"
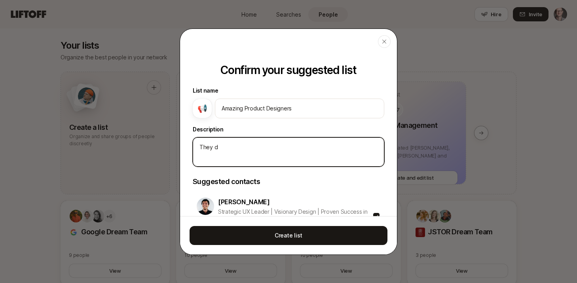
type textarea "x"
type textarea "They"
type textarea "x"
type textarea "The"
type textarea "x"
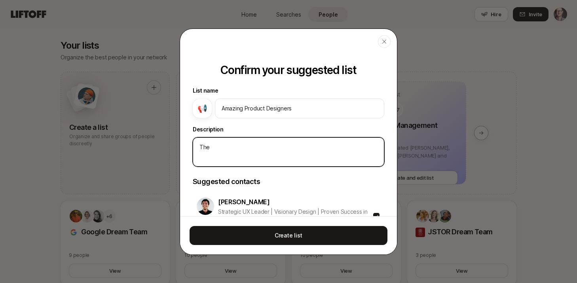
type textarea "Th"
type textarea "x"
type textarea "T"
type textarea "x"
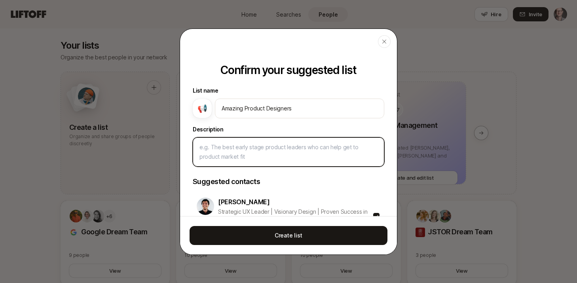
type textarea "C"
type textarea "x"
type textarea "Cr"
type textarea "x"
type textarea "Cre"
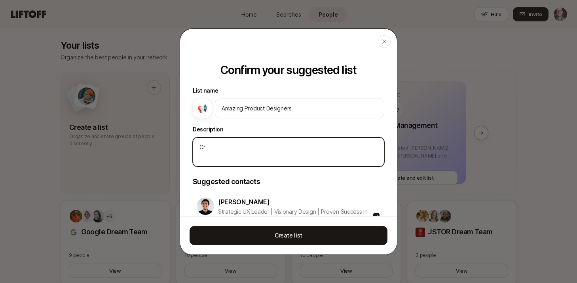
type textarea "x"
type textarea "Crea"
type textarea "x"
type textarea "Creat"
type textarea "x"
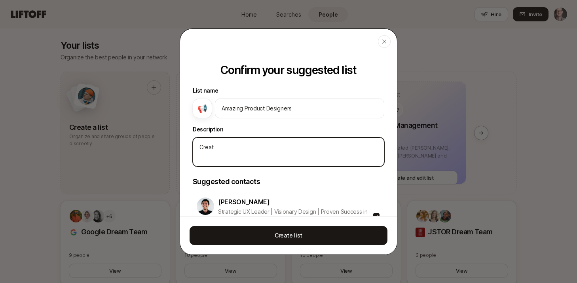
type textarea "Creati"
type textarea "x"
type textarea "Creativ"
type textarea "x"
type textarea "Creative"
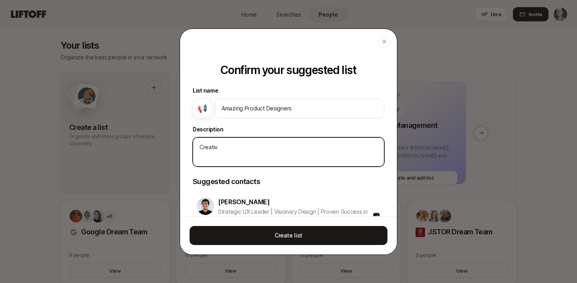
type textarea "x"
type textarea "Creative"
type textarea "x"
type textarea "Creative p"
type textarea "x"
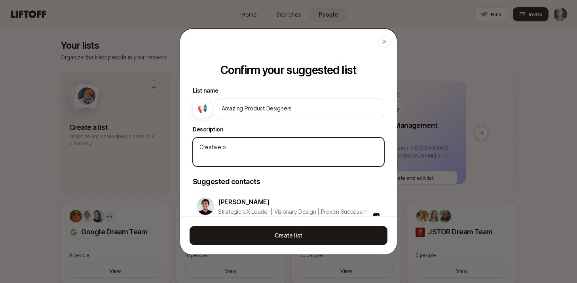
type textarea "Creative pr"
type textarea "x"
type textarea "Creative pro"
type textarea "x"
type textarea "Creative prod"
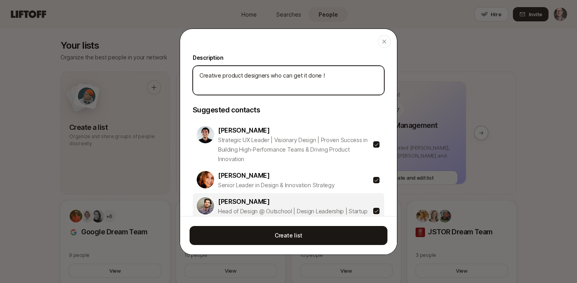
scroll to position [66, 0]
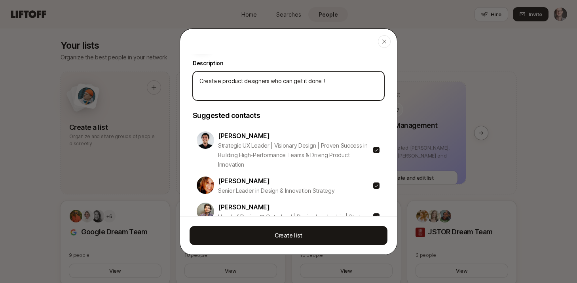
click at [217, 81] on textarea "Creative product designers who can get it done !" at bounding box center [289, 85] width 192 height 29
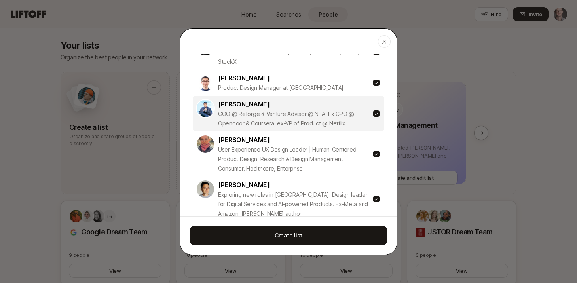
scroll to position [294, 0]
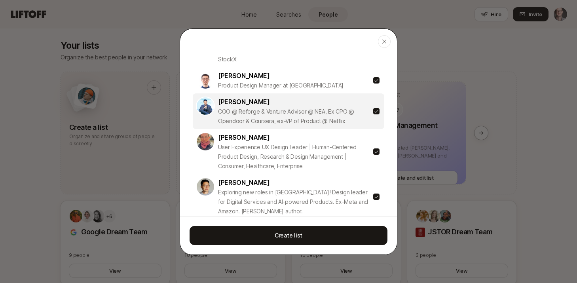
click at [376, 110] on button "button" at bounding box center [376, 111] width 6 height 6
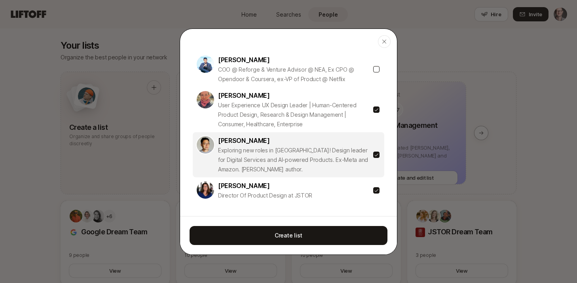
scroll to position [336, 0]
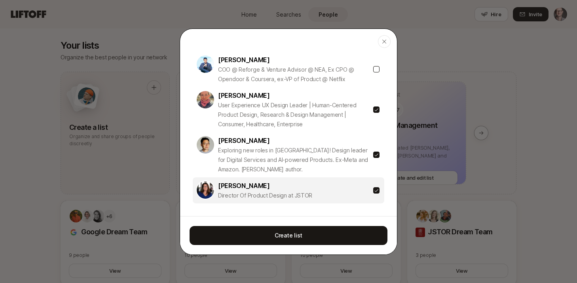
click at [377, 191] on button "button" at bounding box center [376, 190] width 6 height 6
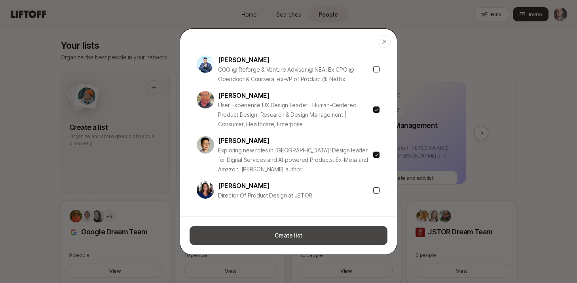
click at [288, 235] on button "Create list" at bounding box center [289, 235] width 198 height 19
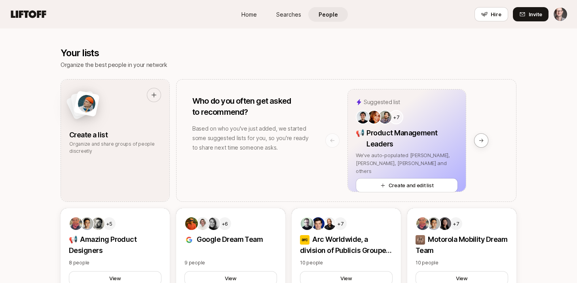
scroll to position [678, 0]
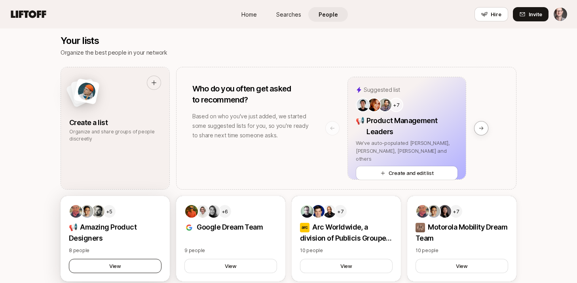
click at [133, 264] on button "View" at bounding box center [115, 266] width 93 height 14
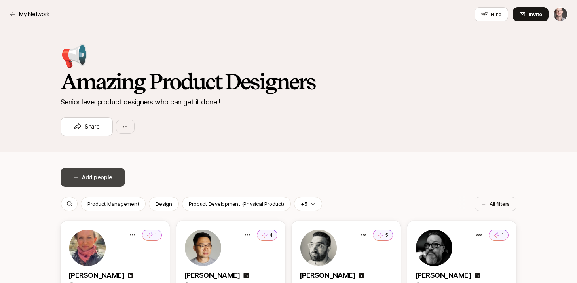
click at [83, 175] on button "Add people" at bounding box center [93, 177] width 65 height 19
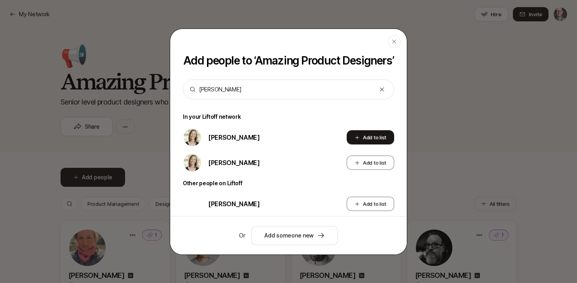
click at [359, 137] on icon at bounding box center [357, 137] width 5 height 5
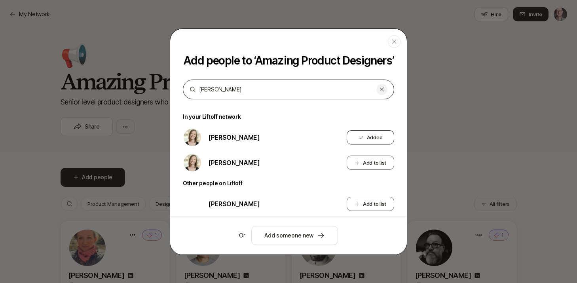
click at [380, 90] on icon at bounding box center [382, 89] width 6 height 6
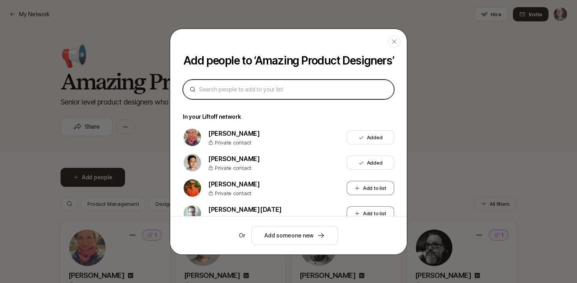
click at [233, 89] on input at bounding box center [291, 89] width 185 height 9
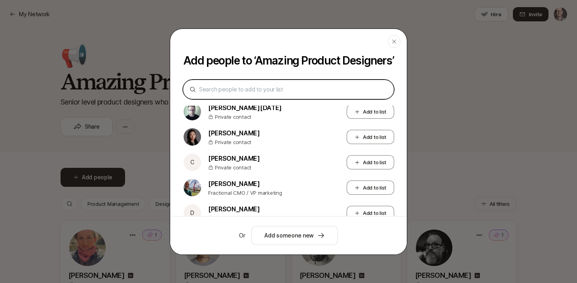
scroll to position [102, 0]
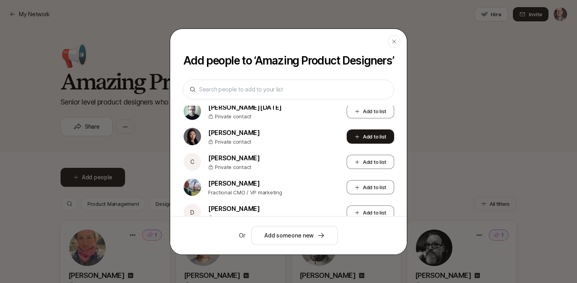
click at [366, 137] on button "Add to list" at bounding box center [370, 136] width 47 height 14
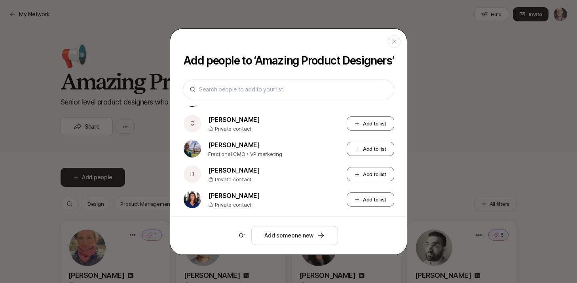
scroll to position [121, 0]
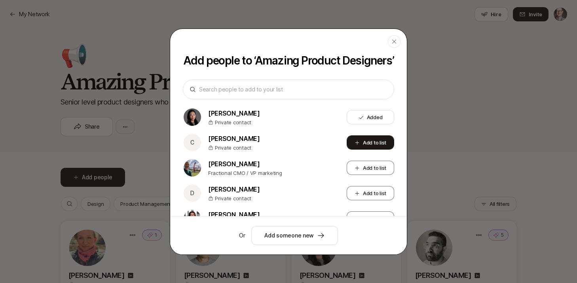
click at [371, 143] on button "Add to list" at bounding box center [370, 142] width 47 height 14
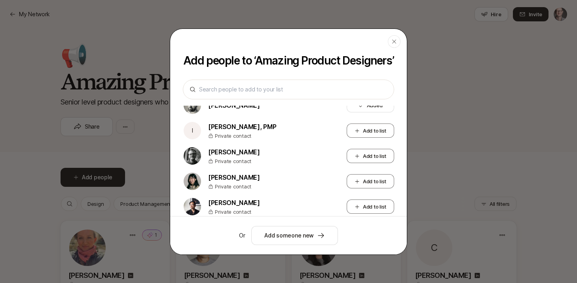
scroll to position [339, 0]
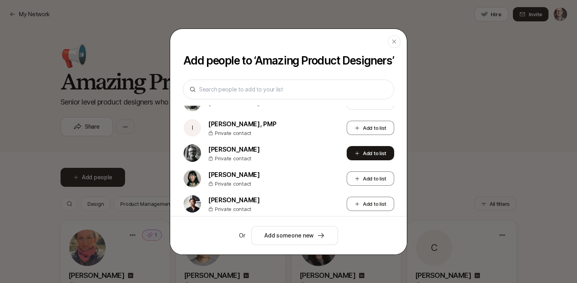
click at [366, 154] on button "Add to list" at bounding box center [370, 153] width 47 height 14
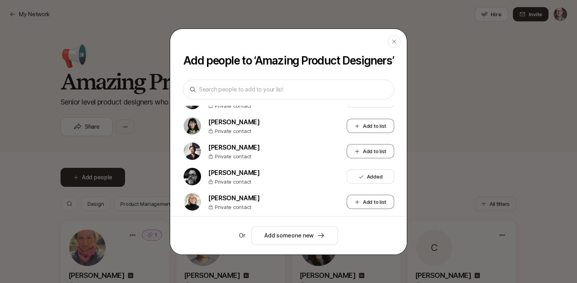
scroll to position [392, 0]
click at [381, 150] on button "Add to list" at bounding box center [370, 151] width 47 height 14
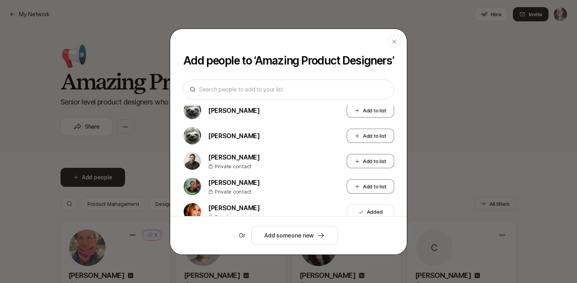
scroll to position [765, 0]
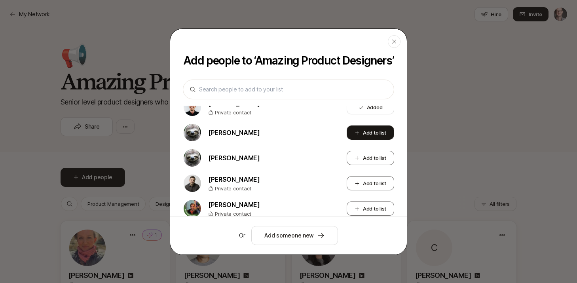
click at [374, 131] on button "Add to list" at bounding box center [370, 132] width 47 height 14
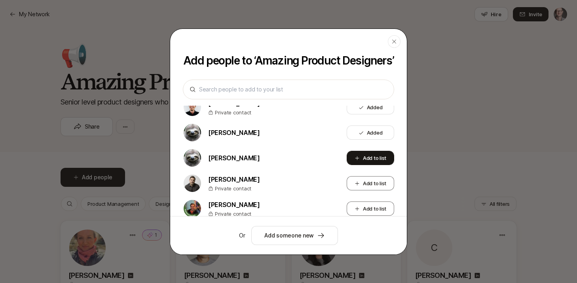
click at [367, 158] on button "Add to list" at bounding box center [370, 158] width 47 height 14
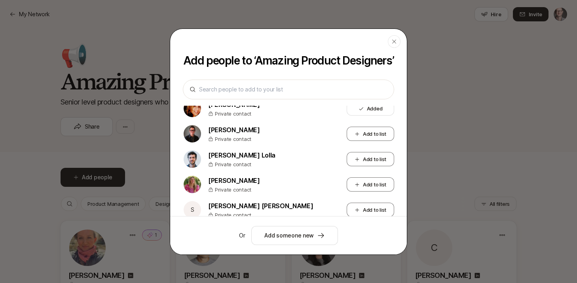
scroll to position [901, 0]
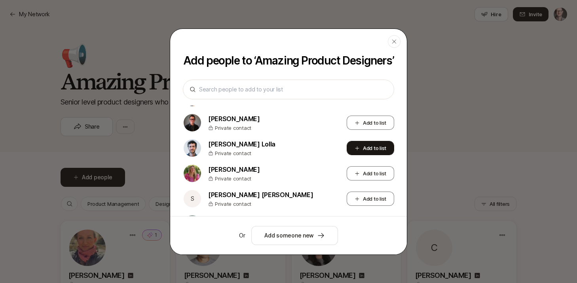
click at [368, 144] on button "Add to list" at bounding box center [370, 148] width 47 height 14
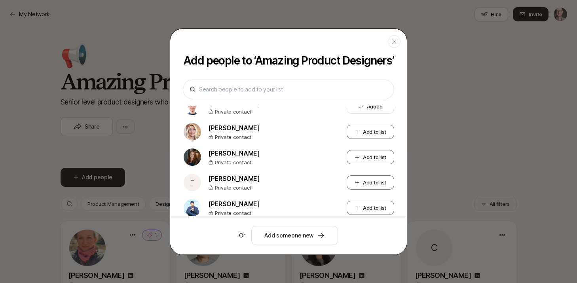
scroll to position [1045, 0]
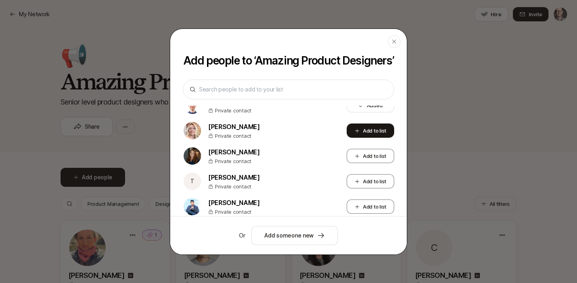
click at [360, 132] on button "Add to list" at bounding box center [370, 130] width 47 height 14
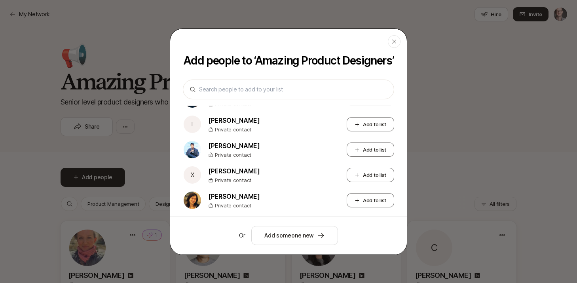
scroll to position [1102, 0]
click at [371, 201] on button "Add to list" at bounding box center [370, 200] width 47 height 14
click at [395, 42] on icon "button" at bounding box center [394, 41] width 4 height 4
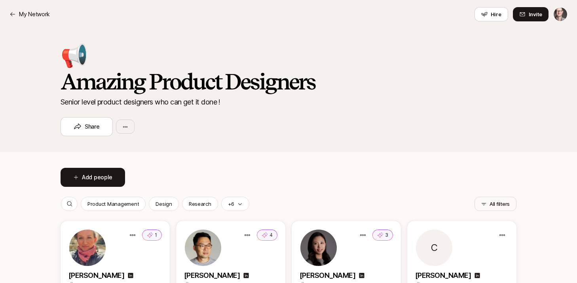
scroll to position [0, 0]
